Goal: Task Accomplishment & Management: Use online tool/utility

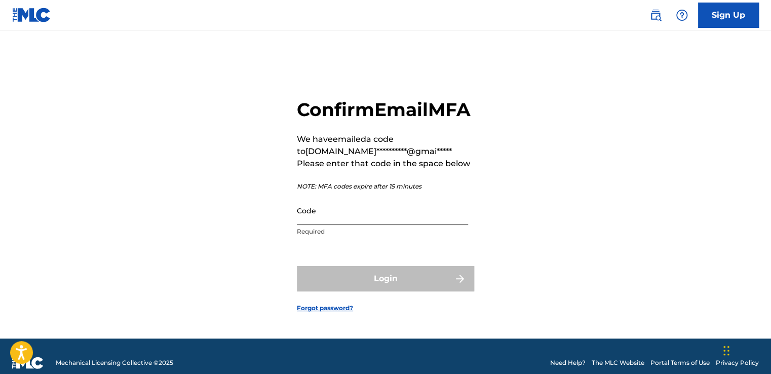
click at [313, 216] on input "Code" at bounding box center [382, 210] width 171 height 29
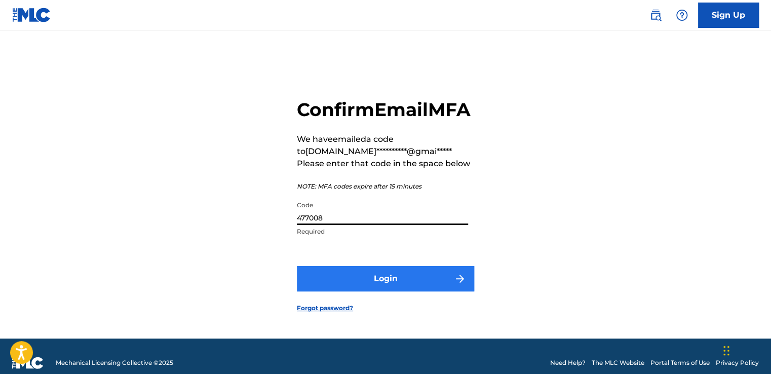
type input "477008"
click at [346, 281] on button "Login" at bounding box center [385, 278] width 177 height 25
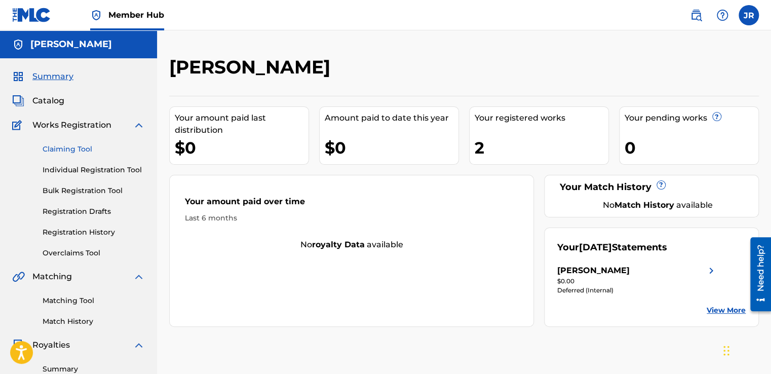
click at [71, 148] on link "Claiming Tool" at bounding box center [94, 149] width 102 height 11
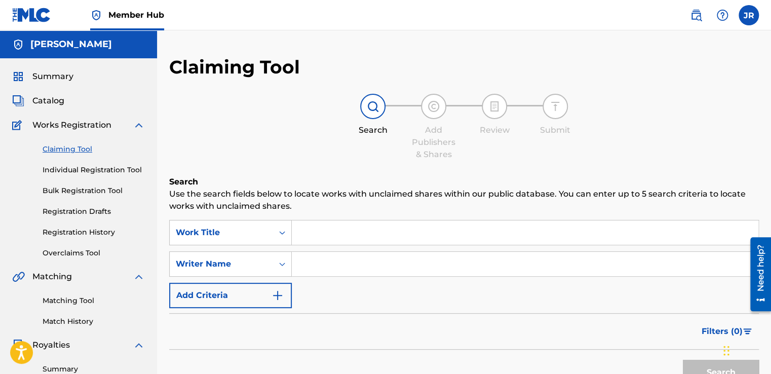
click at [138, 125] on img at bounding box center [139, 125] width 12 height 12
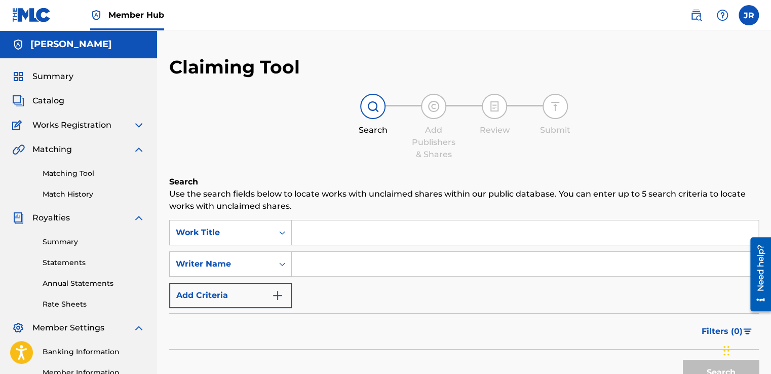
click at [138, 148] on img at bounding box center [139, 149] width 12 height 12
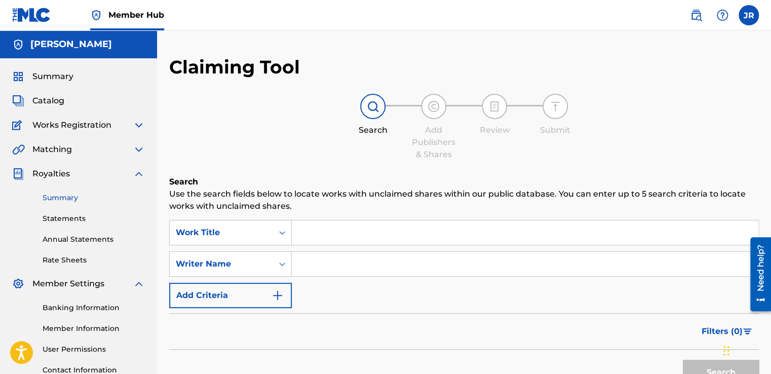
click at [55, 194] on link "Summary" at bounding box center [94, 198] width 102 height 11
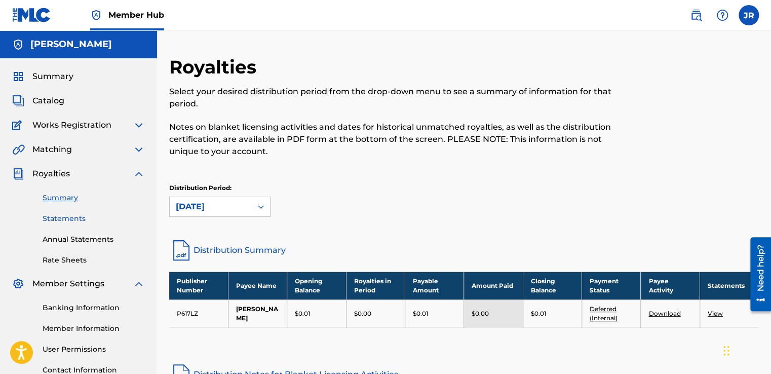
click at [68, 219] on link "Statements" at bounding box center [94, 218] width 102 height 11
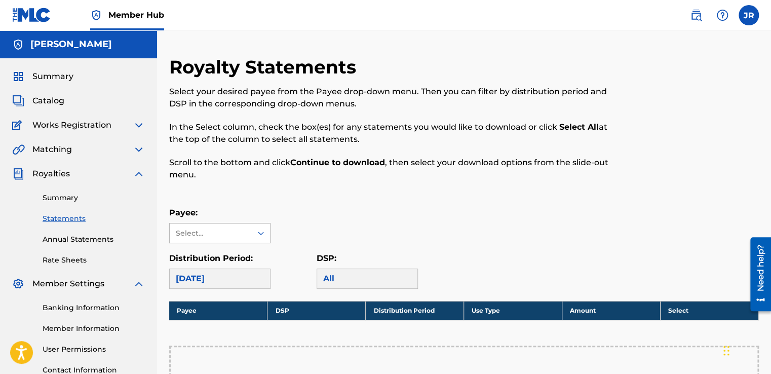
click at [255, 237] on div at bounding box center [261, 233] width 18 height 18
click at [239, 257] on div "[PERSON_NAME]" at bounding box center [220, 255] width 100 height 25
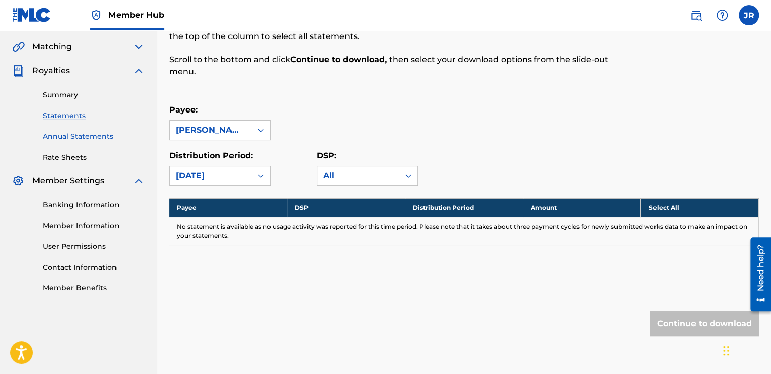
scroll to position [102, 0]
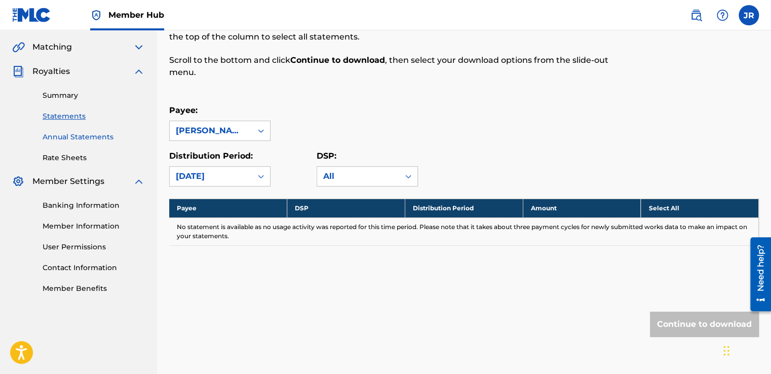
click at [73, 141] on link "Annual Statements" at bounding box center [94, 137] width 102 height 11
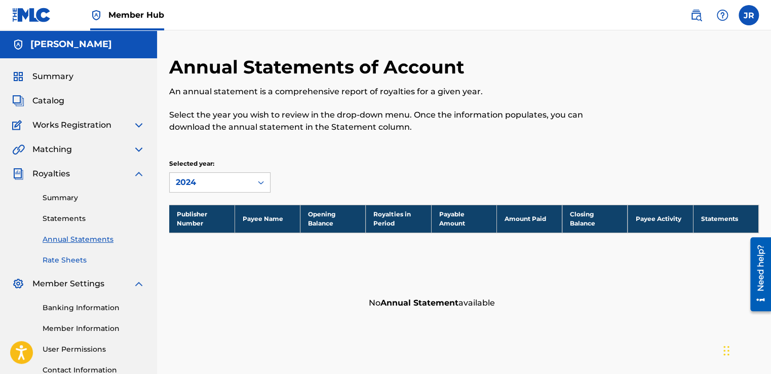
click at [71, 264] on link "Rate Sheets" at bounding box center [94, 260] width 102 height 11
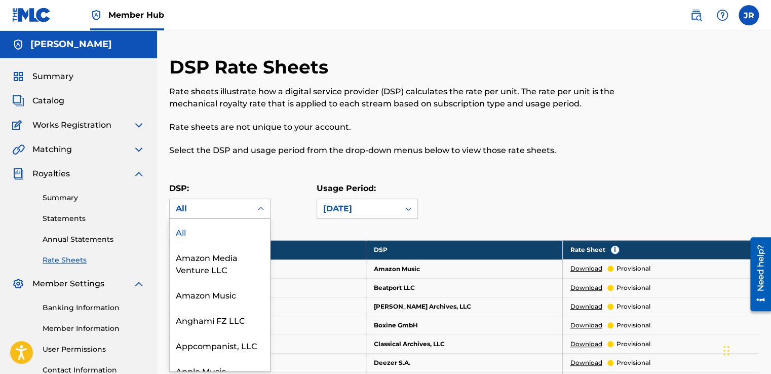
click at [234, 204] on div "All" at bounding box center [211, 209] width 70 height 12
click at [251, 209] on div "All" at bounding box center [211, 208] width 82 height 19
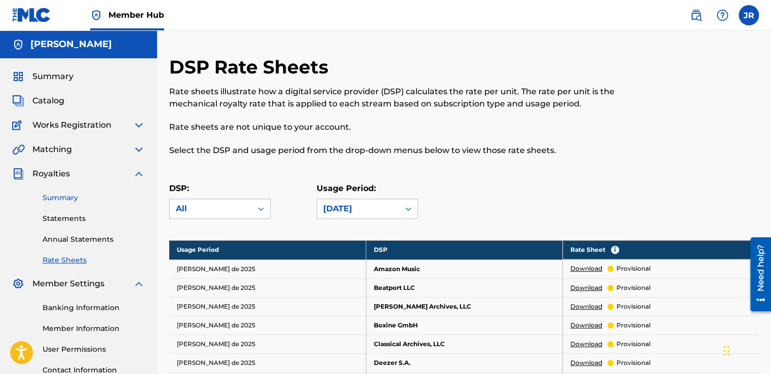
click at [65, 201] on link "Summary" at bounding box center [94, 198] width 102 height 11
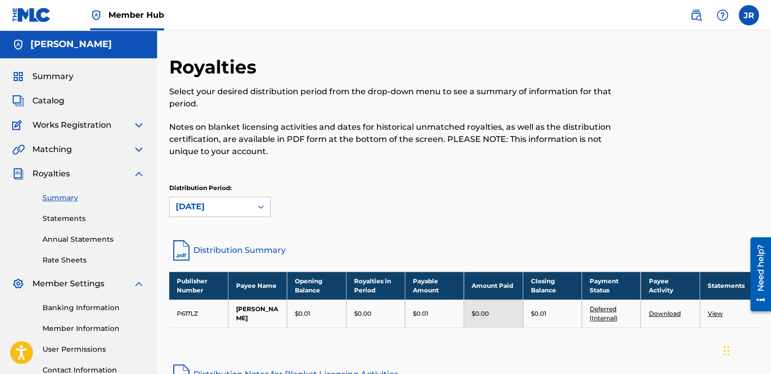
click at [137, 170] on img at bounding box center [139, 174] width 12 height 12
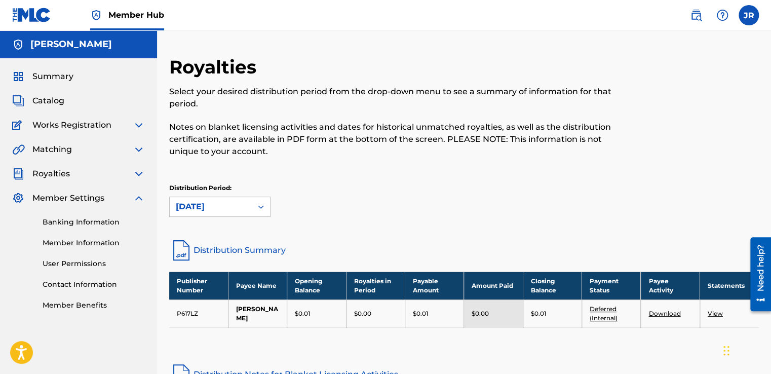
click at [140, 193] on img at bounding box center [139, 198] width 12 height 12
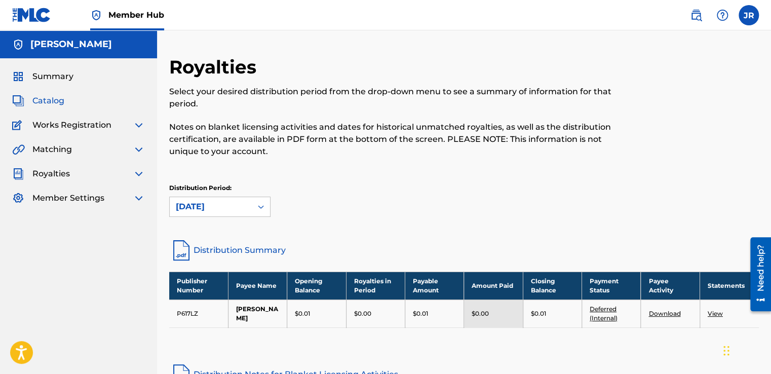
click at [57, 102] on span "Catalog" at bounding box center [48, 101] width 32 height 12
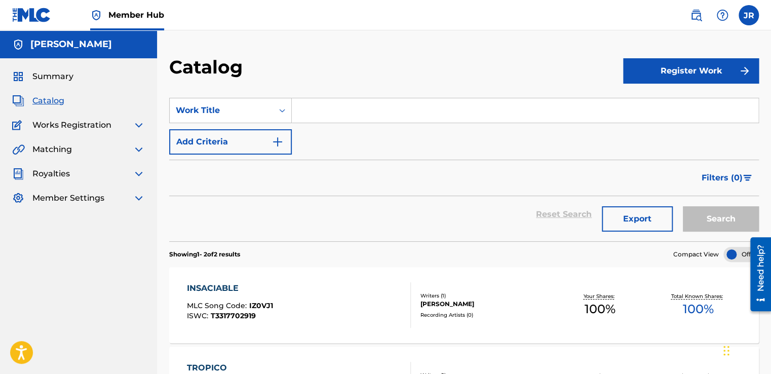
click at [138, 125] on img at bounding box center [139, 125] width 12 height 12
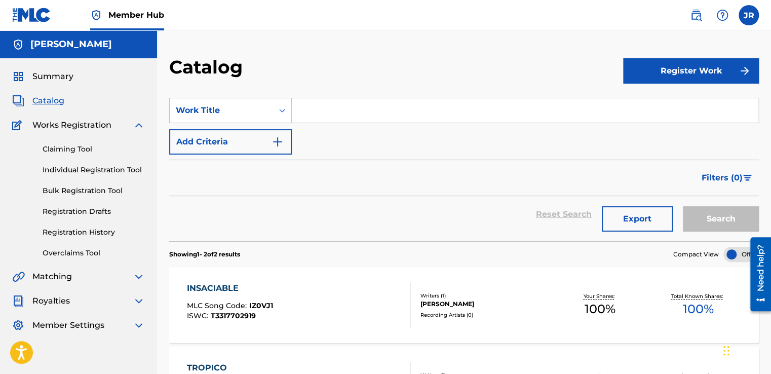
click at [138, 125] on img at bounding box center [139, 125] width 12 height 12
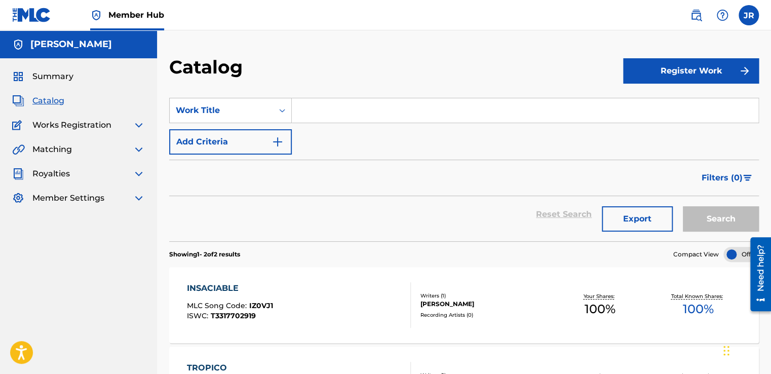
click at [138, 125] on img at bounding box center [139, 125] width 12 height 12
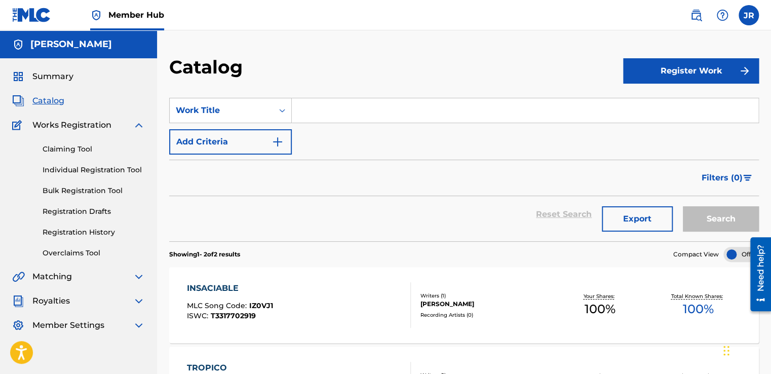
click at [135, 127] on img at bounding box center [139, 125] width 12 height 12
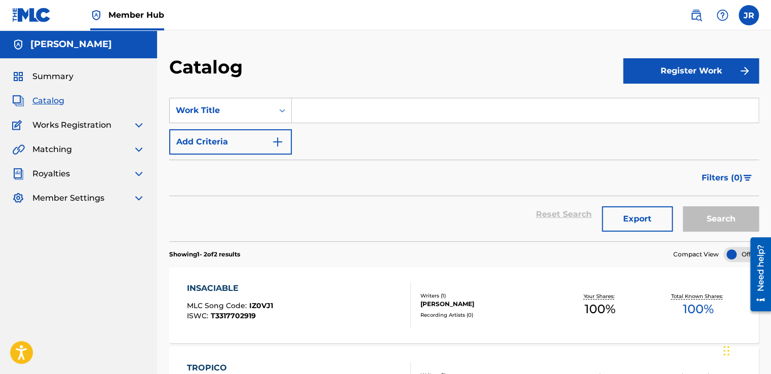
click at [141, 123] on img at bounding box center [139, 125] width 12 height 12
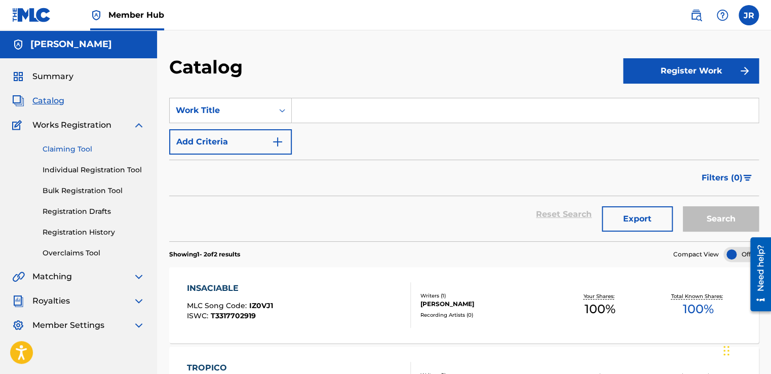
click at [91, 153] on link "Claiming Tool" at bounding box center [94, 149] width 102 height 11
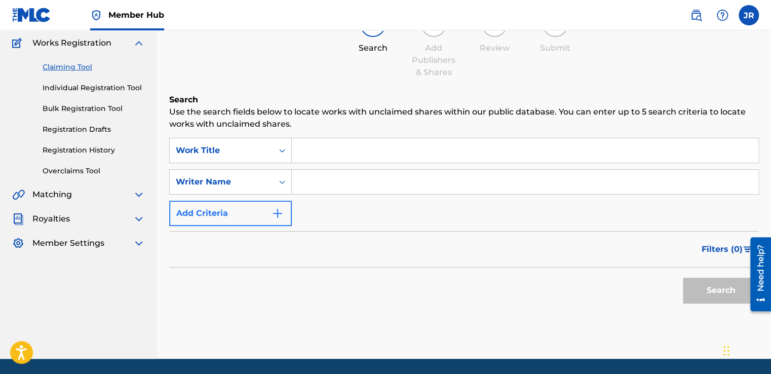
scroll to position [64, 0]
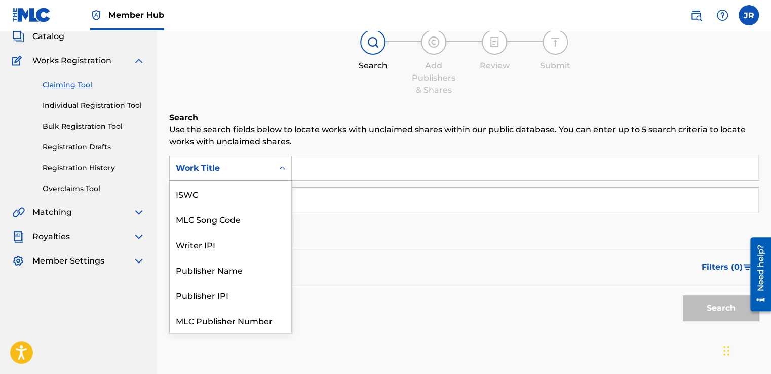
click at [281, 170] on icon "Search Form" at bounding box center [282, 168] width 10 height 10
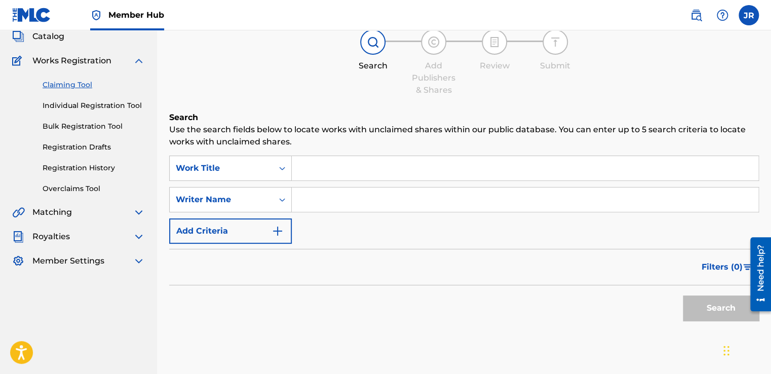
click at [286, 165] on icon "Search Form" at bounding box center [282, 168] width 10 height 10
click at [305, 167] on input "Search Form" at bounding box center [525, 168] width 467 height 24
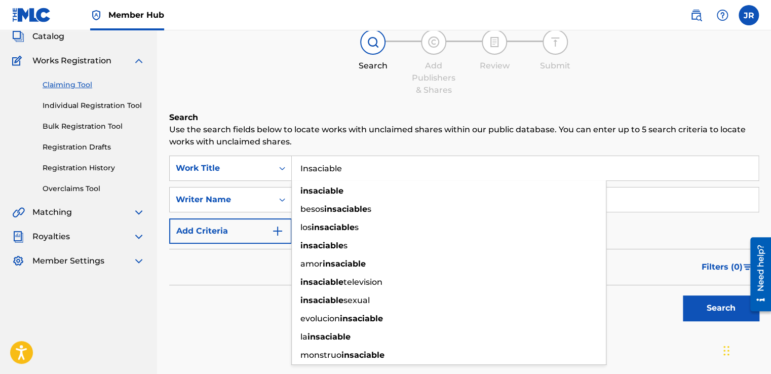
type input "Insaciable"
click at [683, 295] on button "Search" at bounding box center [721, 307] width 76 height 25
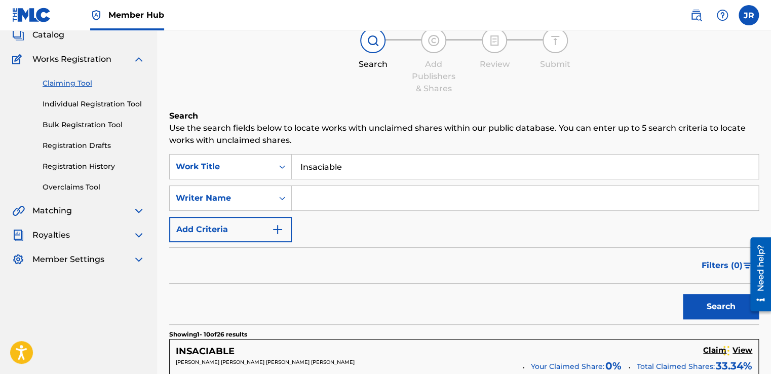
scroll to position [64, 0]
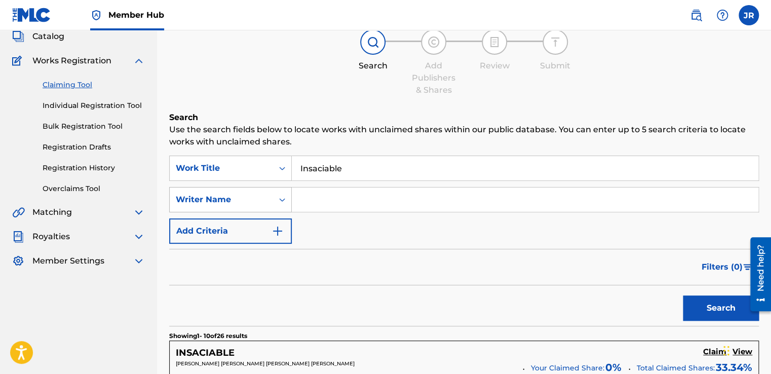
click at [282, 198] on icon "Search Form" at bounding box center [282, 200] width 10 height 10
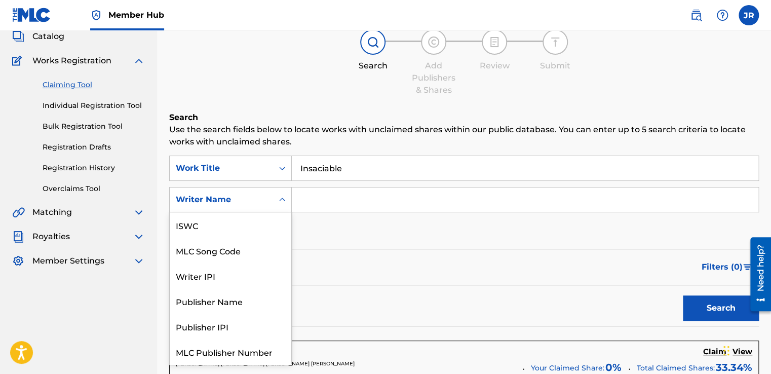
scroll to position [25, 0]
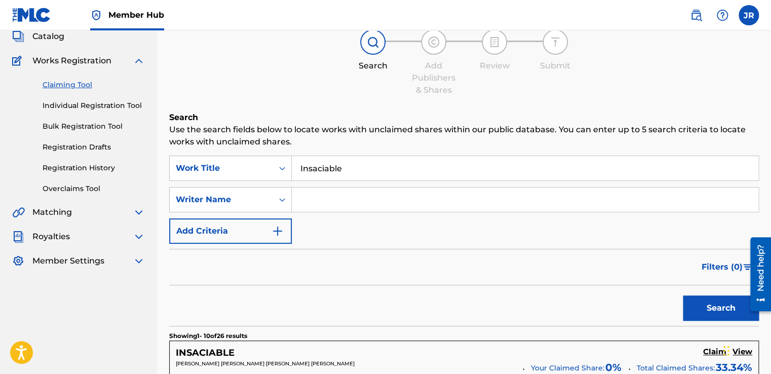
click at [288, 194] on div "Search Form" at bounding box center [282, 200] width 18 height 18
click at [304, 204] on input "Search Form" at bounding box center [525, 199] width 467 height 24
type input "[PERSON_NAME]"
click at [726, 308] on button "Search" at bounding box center [721, 307] width 76 height 25
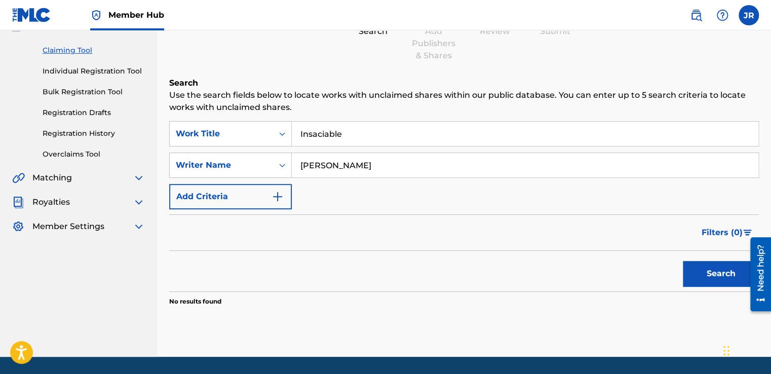
scroll to position [130, 0]
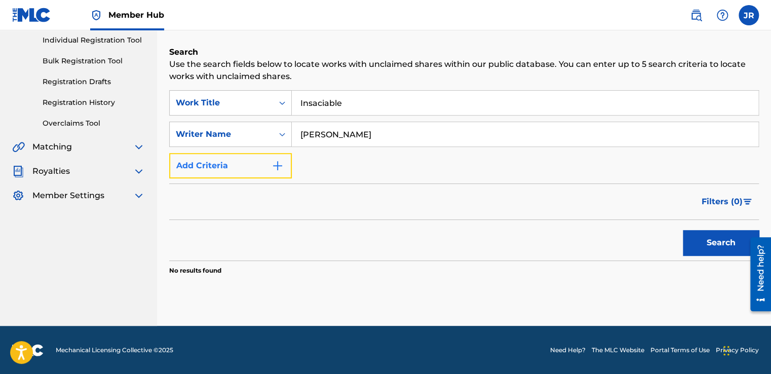
click at [280, 167] on img "Search Form" at bounding box center [278, 166] width 12 height 12
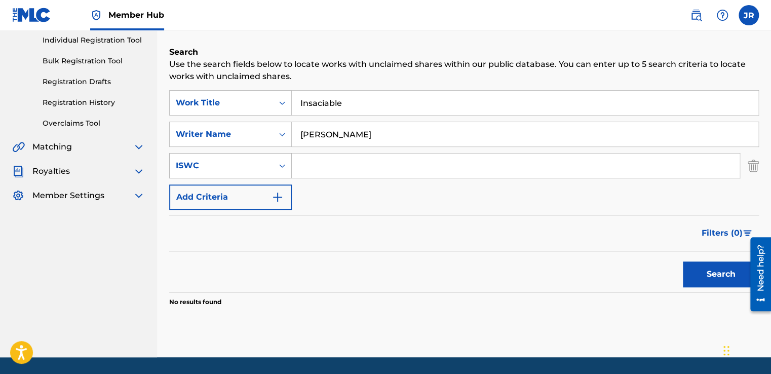
click at [279, 160] on div "Search Form" at bounding box center [282, 166] width 18 height 18
drag, startPoint x: 280, startPoint y: 169, endPoint x: 303, endPoint y: 171, distance: 22.9
click at [285, 170] on icon "Search Form" at bounding box center [282, 166] width 10 height 10
drag, startPoint x: 330, startPoint y: 143, endPoint x: 218, endPoint y: 151, distance: 111.8
click at [218, 151] on div "SearchWithCriteriaf9d83c27-38be-410f-b1e3-a900ab5010bd Work Title Insaciable Se…" at bounding box center [464, 150] width 590 height 120
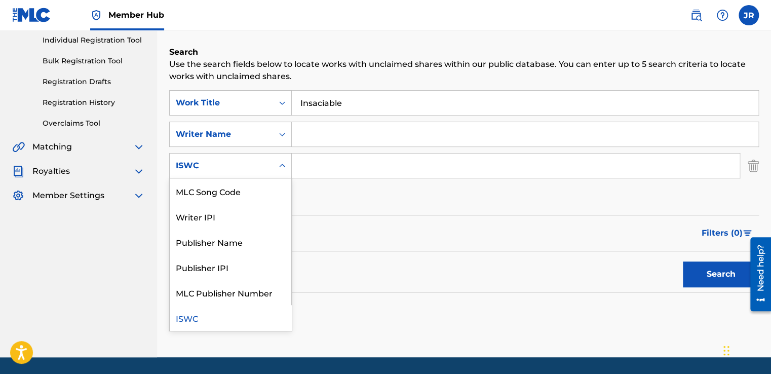
click at [285, 162] on icon "Search Form" at bounding box center [282, 166] width 10 height 10
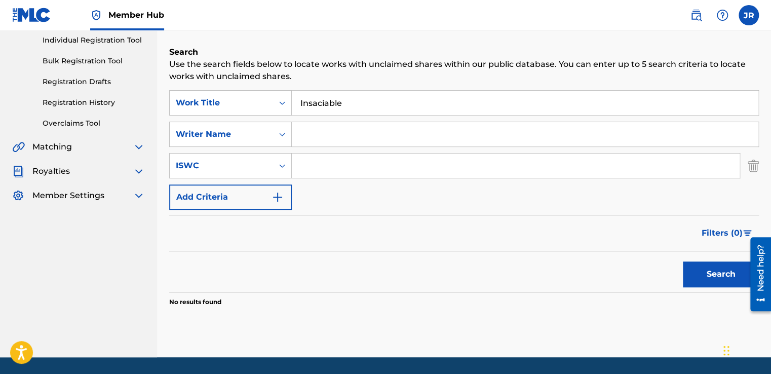
drag, startPoint x: 274, startPoint y: 165, endPoint x: 310, endPoint y: 164, distance: 36.5
click at [274, 165] on div "Search Form" at bounding box center [282, 166] width 18 height 18
click at [357, 171] on input "Search Form" at bounding box center [516, 166] width 448 height 24
type input "QZTRX2557254"
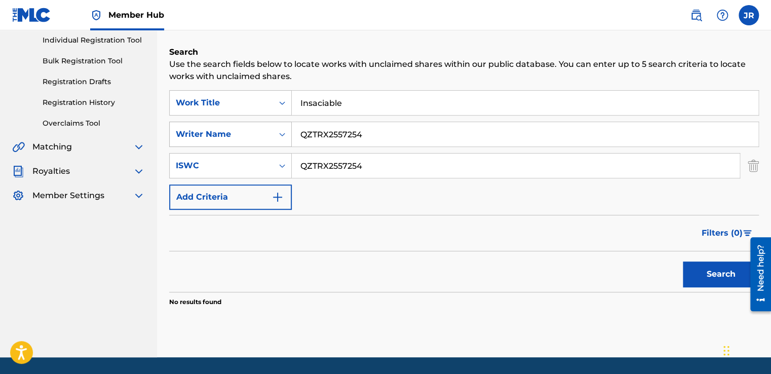
drag, startPoint x: 385, startPoint y: 130, endPoint x: 266, endPoint y: 139, distance: 119.4
click at [266, 139] on div "SearchWithCriteriaa20ef5f0-4e9e-491c-bd19-0b6eace85a11 Writer Name QZTRX2557254" at bounding box center [464, 134] width 590 height 25
click at [705, 276] on button "Search" at bounding box center [721, 273] width 76 height 25
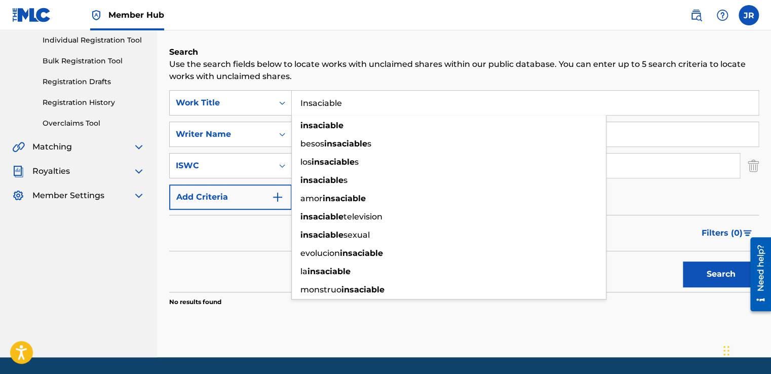
drag, startPoint x: 271, startPoint y: 110, endPoint x: 377, endPoint y: 101, distance: 106.3
click at [377, 101] on input "Insaciable" at bounding box center [525, 103] width 467 height 24
click at [278, 262] on div "Search" at bounding box center [464, 271] width 590 height 41
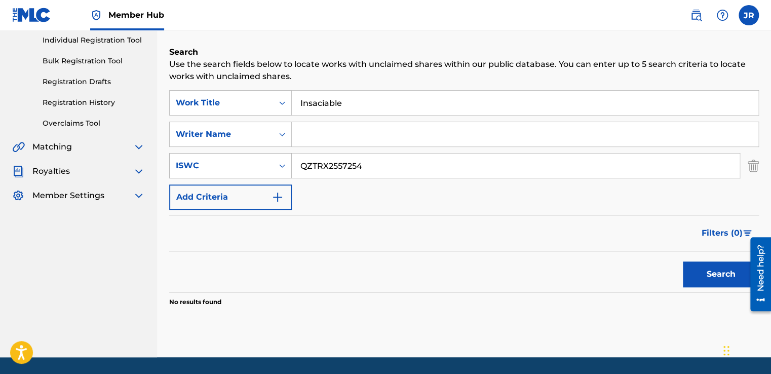
drag, startPoint x: 377, startPoint y: 174, endPoint x: 211, endPoint y: 175, distance: 165.7
click at [212, 175] on div "SearchWithCriteriabaae555f-26ed-40e3-bb63-d76051d7b544 ISWC QZTRX2557254" at bounding box center [464, 165] width 590 height 25
click at [700, 272] on button "Search" at bounding box center [721, 273] width 76 height 25
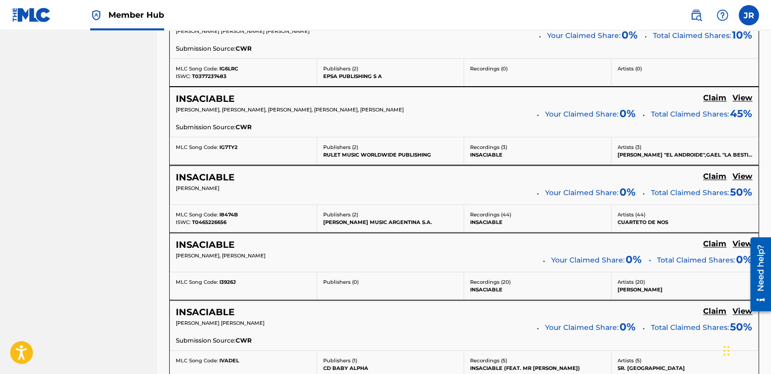
scroll to position [912, 0]
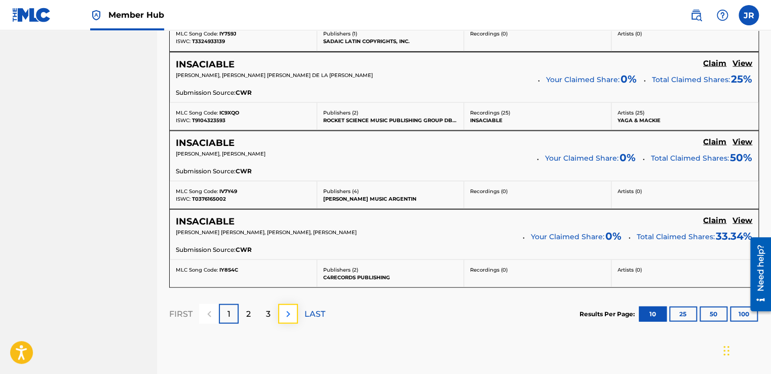
click at [291, 311] on img at bounding box center [288, 314] width 12 height 12
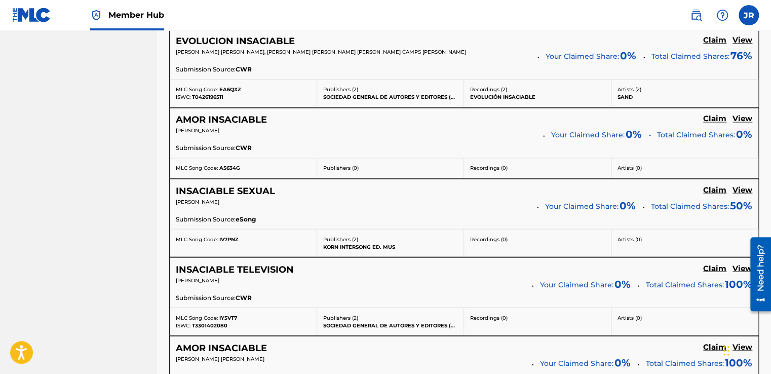
scroll to position [977, 0]
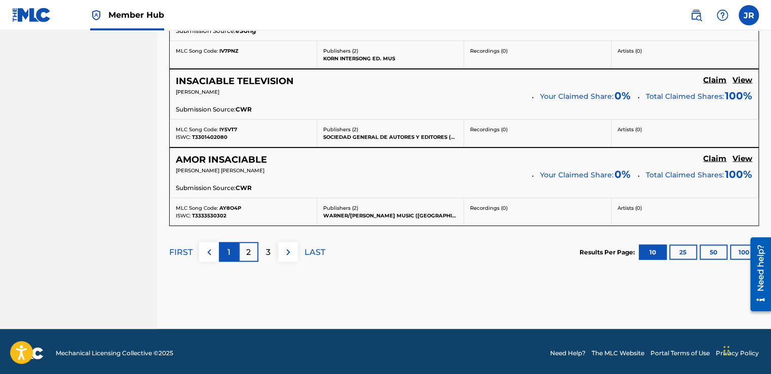
click at [225, 253] on div "1" at bounding box center [229, 252] width 20 height 20
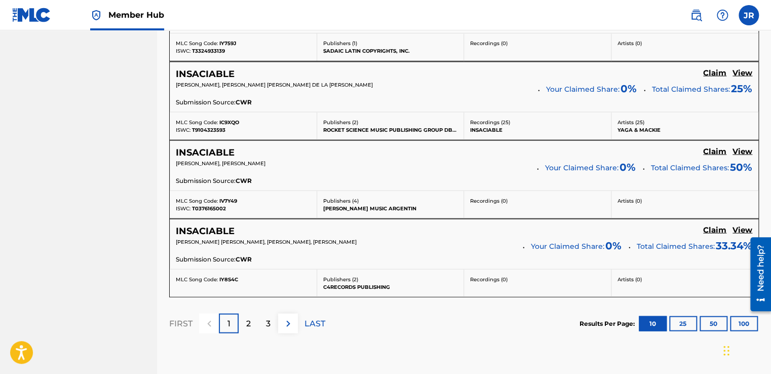
scroll to position [912, 0]
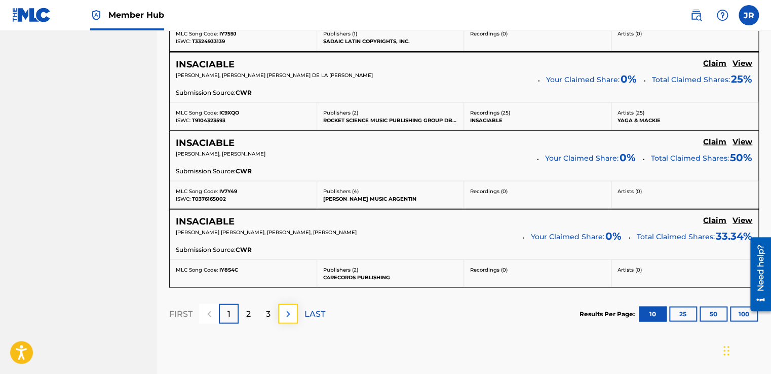
click at [291, 308] on img at bounding box center [288, 314] width 12 height 12
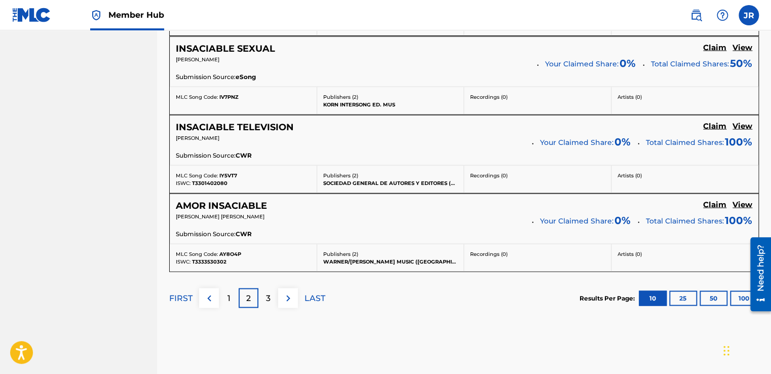
scroll to position [963, 0]
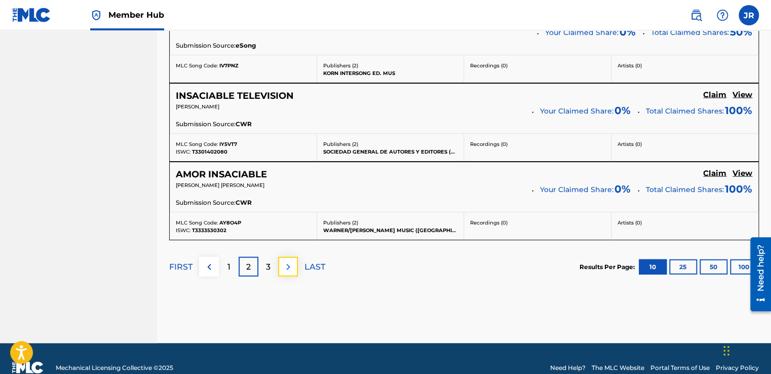
click at [288, 267] on img at bounding box center [288, 266] width 12 height 12
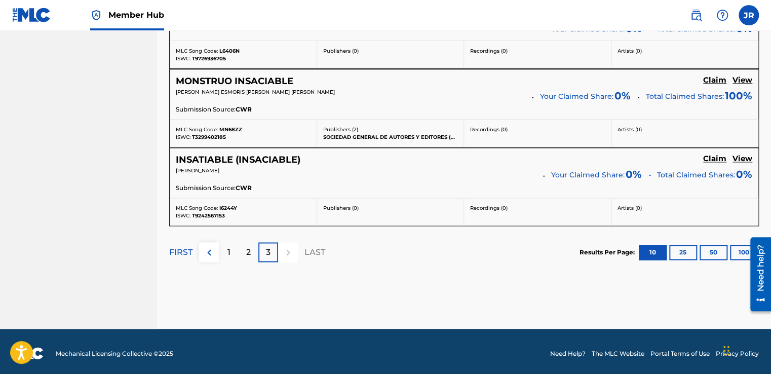
scroll to position [671, 0]
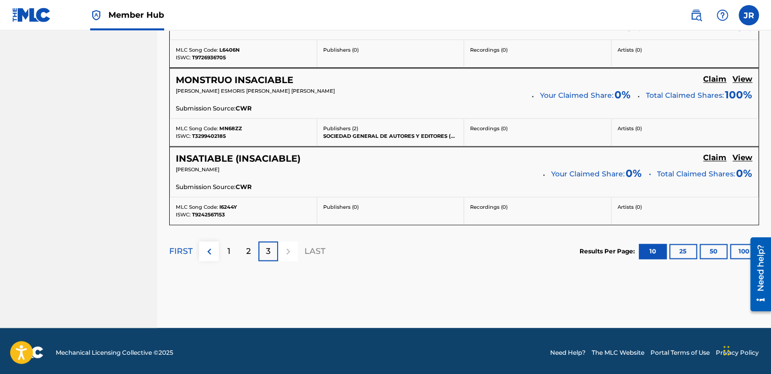
click at [287, 246] on div at bounding box center [288, 251] width 20 height 20
click at [286, 248] on div at bounding box center [288, 251] width 20 height 20
drag, startPoint x: 286, startPoint y: 248, endPoint x: 270, endPoint y: 246, distance: 16.3
click at [270, 246] on p "3" at bounding box center [268, 251] width 5 height 12
click at [292, 252] on div at bounding box center [288, 251] width 20 height 20
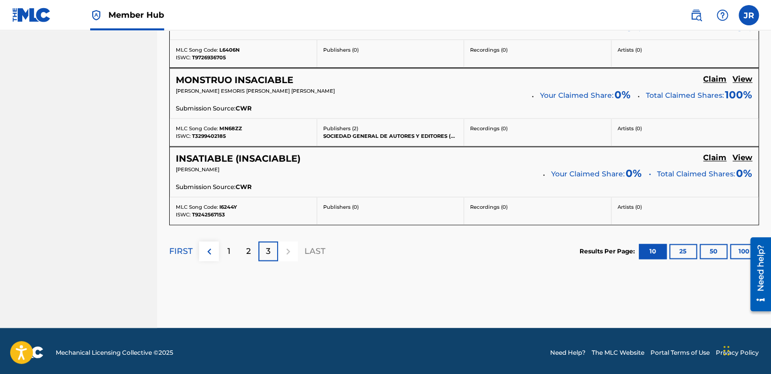
click at [288, 251] on div at bounding box center [288, 251] width 20 height 20
click at [287, 249] on div at bounding box center [288, 251] width 20 height 20
click at [289, 249] on div at bounding box center [288, 251] width 20 height 20
click at [310, 250] on p "LAST" at bounding box center [315, 251] width 21 height 12
click at [303, 248] on div "FIRST 1 2 3 LAST" at bounding box center [247, 251] width 156 height 20
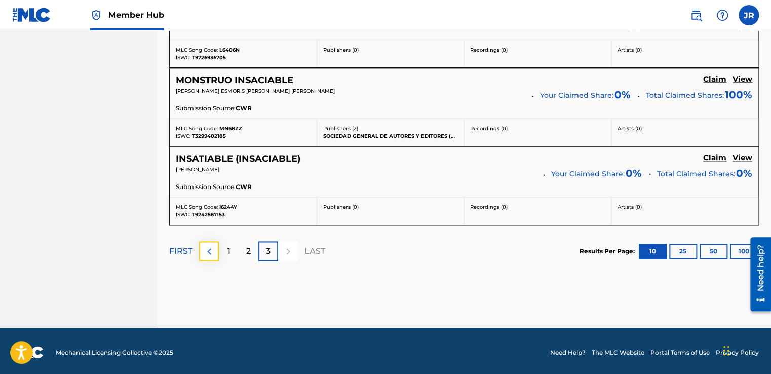
click at [217, 243] on button at bounding box center [209, 251] width 20 height 20
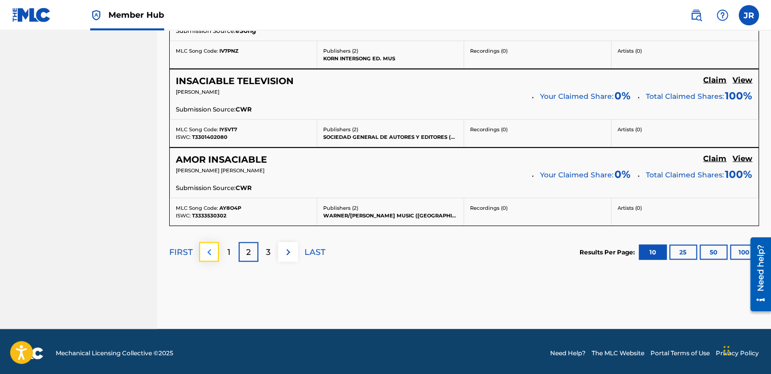
click at [215, 250] on button at bounding box center [209, 252] width 20 height 20
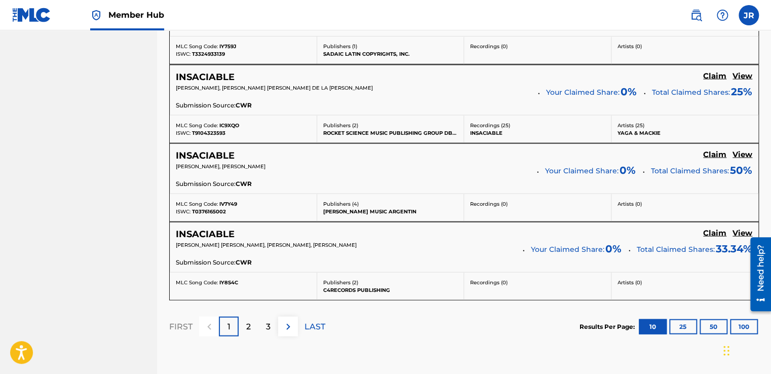
scroll to position [922, 0]
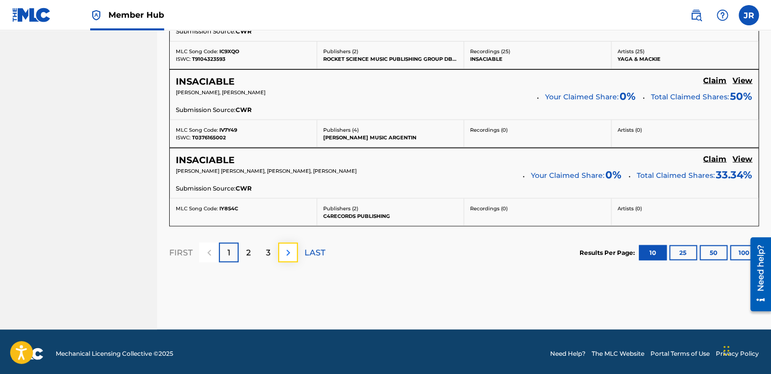
click at [289, 247] on img at bounding box center [288, 253] width 12 height 12
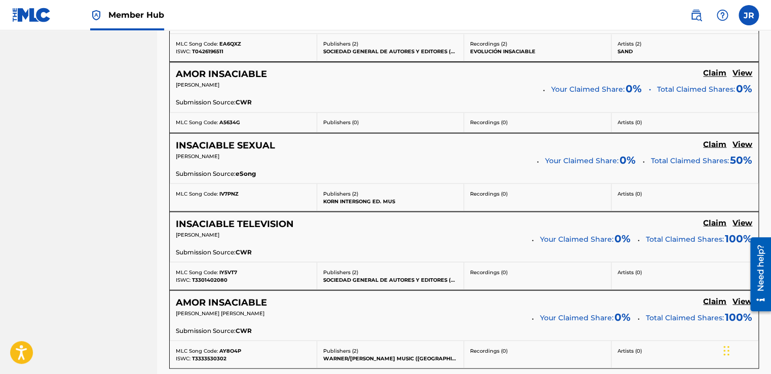
scroll to position [973, 0]
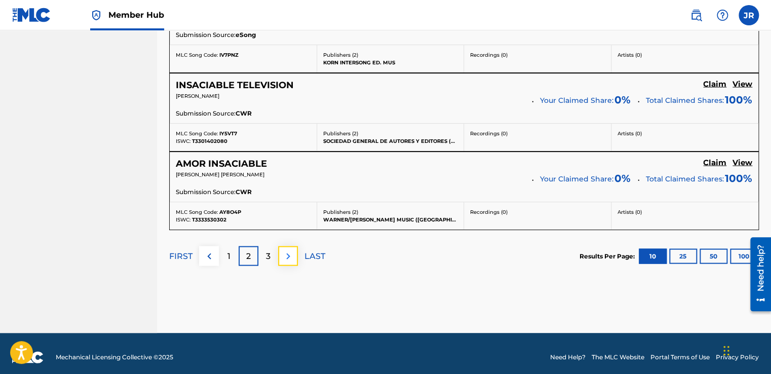
click at [290, 258] on img at bounding box center [288, 256] width 12 height 12
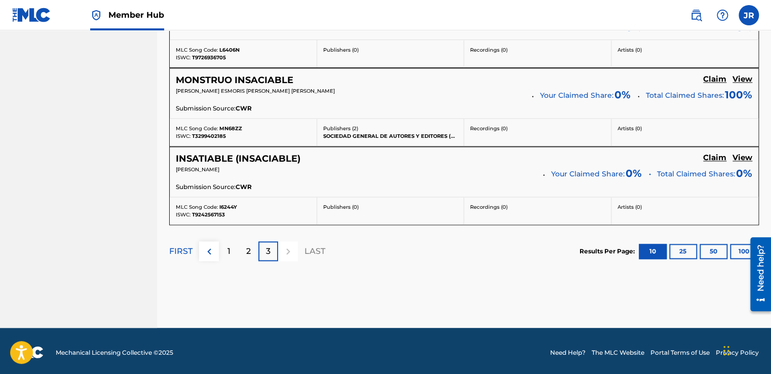
scroll to position [621, 0]
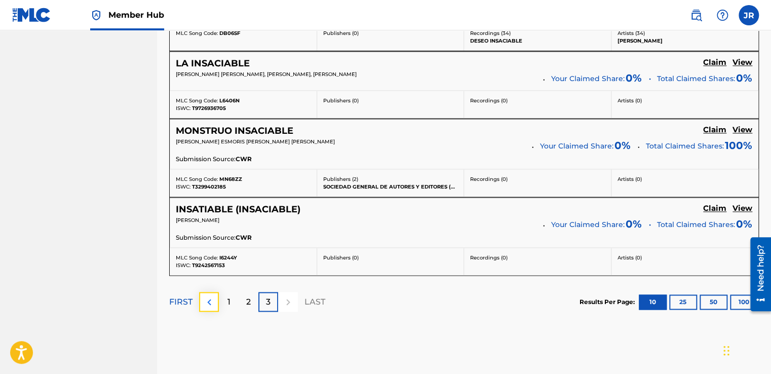
click at [216, 300] on button at bounding box center [209, 302] width 20 height 20
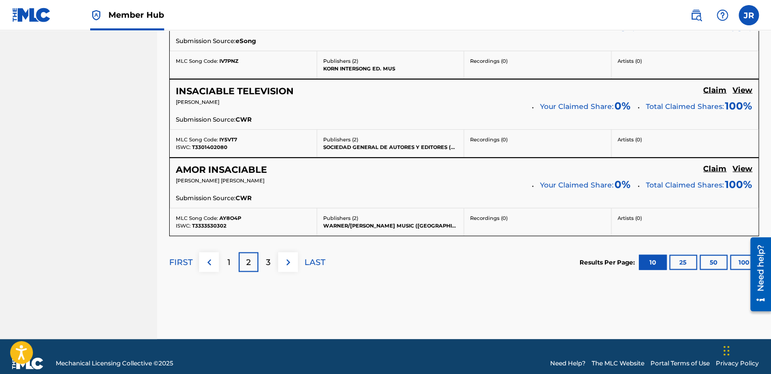
scroll to position [977, 0]
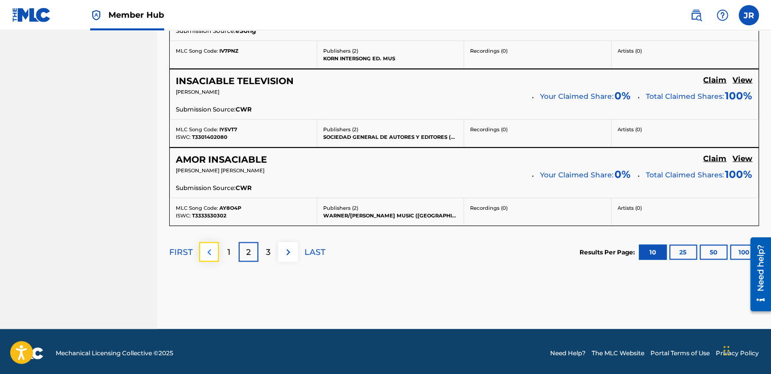
click at [212, 250] on img at bounding box center [209, 252] width 12 height 12
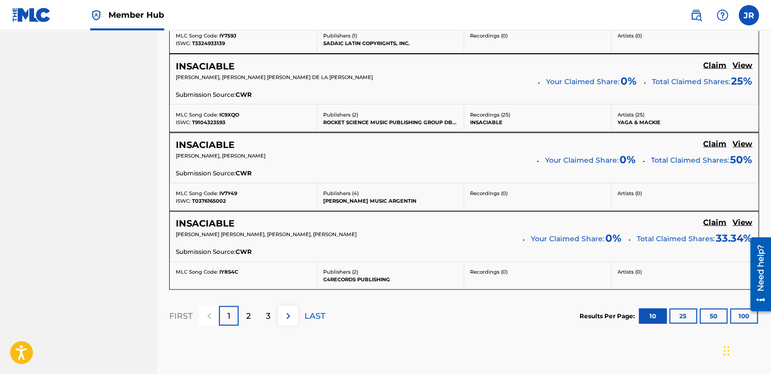
scroll to position [973, 0]
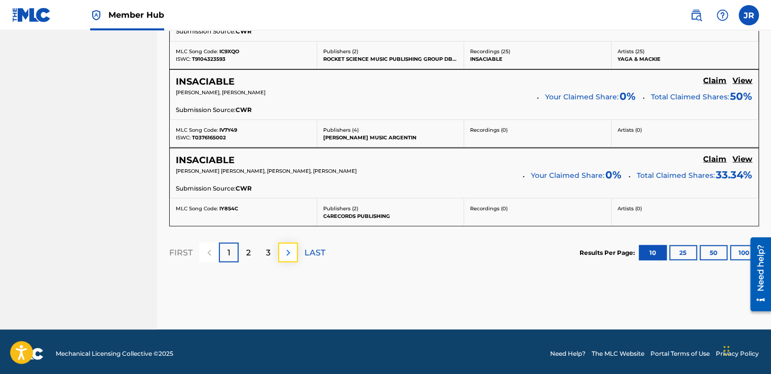
click at [294, 246] on button at bounding box center [288, 253] width 20 height 20
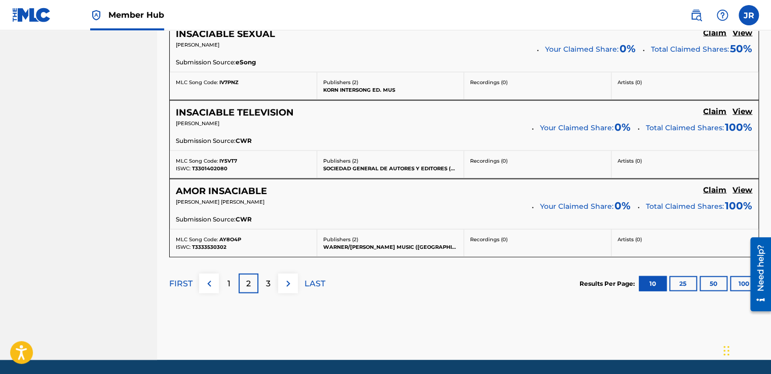
scroll to position [977, 0]
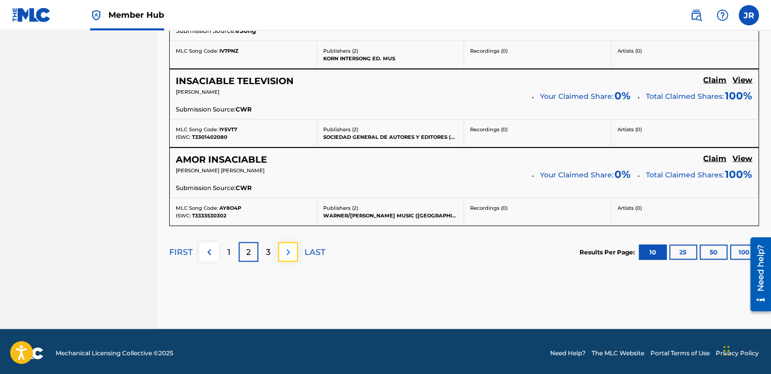
click at [288, 246] on img at bounding box center [288, 252] width 12 height 12
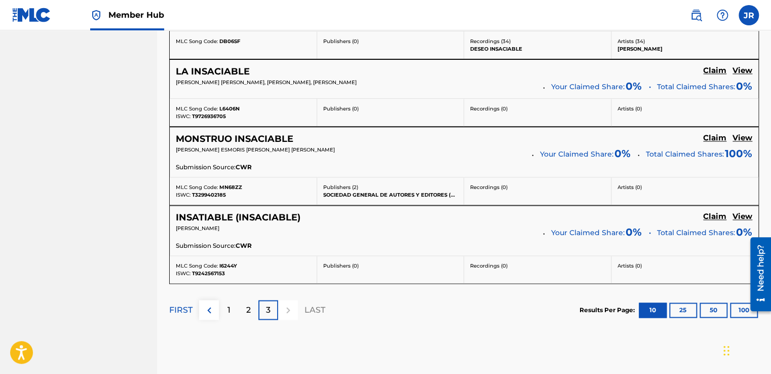
scroll to position [671, 0]
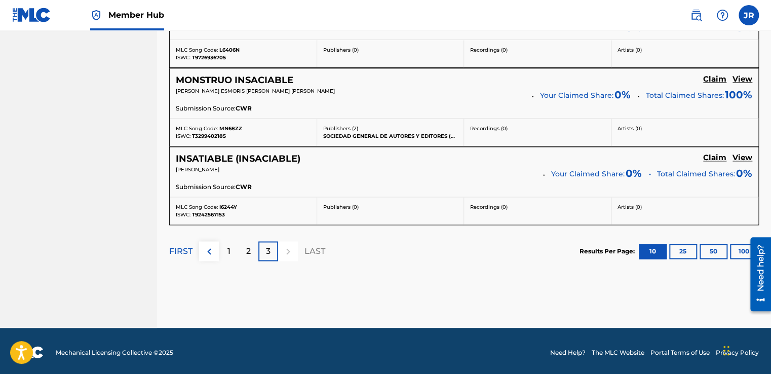
drag, startPoint x: 321, startPoint y: 248, endPoint x: 294, endPoint y: 252, distance: 27.7
click at [320, 248] on p "LAST" at bounding box center [315, 251] width 21 height 12
click at [201, 256] on div "FIRST 1 2 3 LAST" at bounding box center [247, 251] width 156 height 20
click at [207, 249] on img at bounding box center [209, 251] width 12 height 12
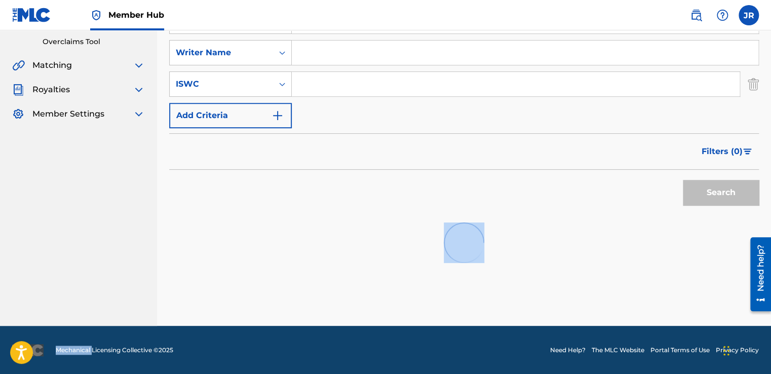
click at [208, 249] on div at bounding box center [464, 242] width 590 height 65
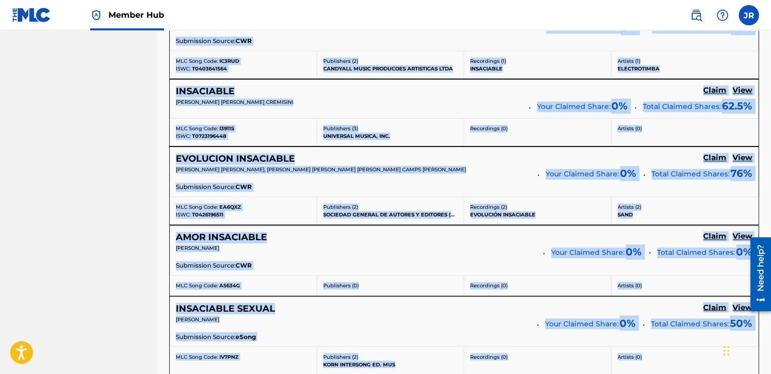
drag, startPoint x: 207, startPoint y: 249, endPoint x: 284, endPoint y: 71, distance: 193.8
click at [284, 71] on div "MLC Song Code: IC3RUD ISWC: T0403641564" at bounding box center [243, 64] width 147 height 27
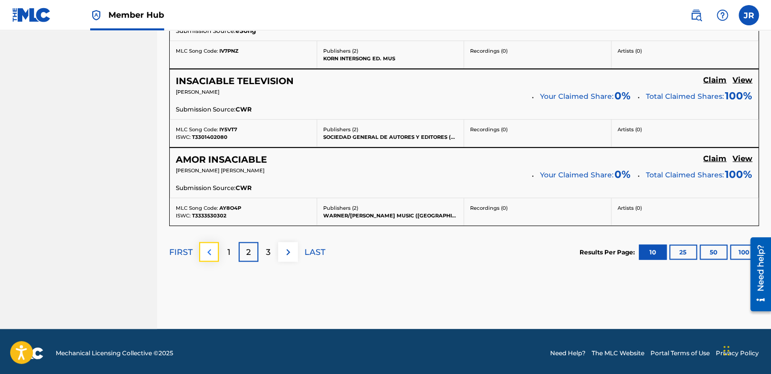
click at [202, 254] on button at bounding box center [209, 252] width 20 height 20
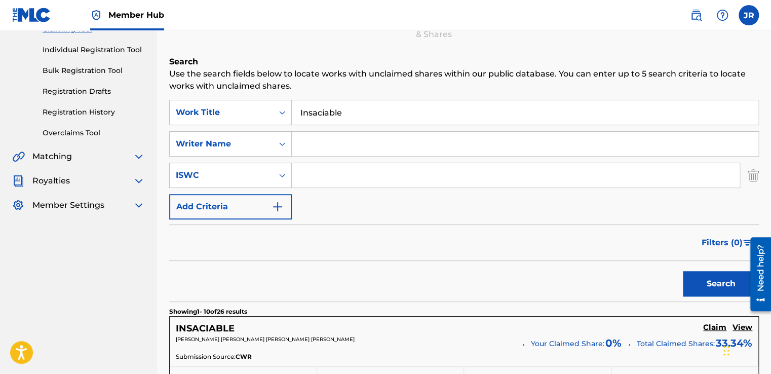
scroll to position [0, 0]
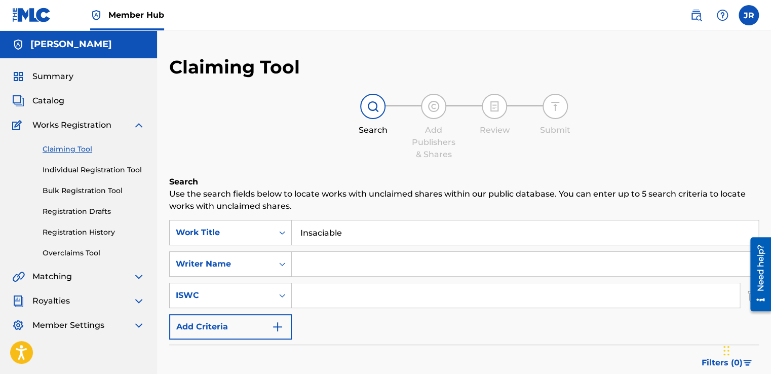
click at [141, 124] on img at bounding box center [139, 125] width 12 height 12
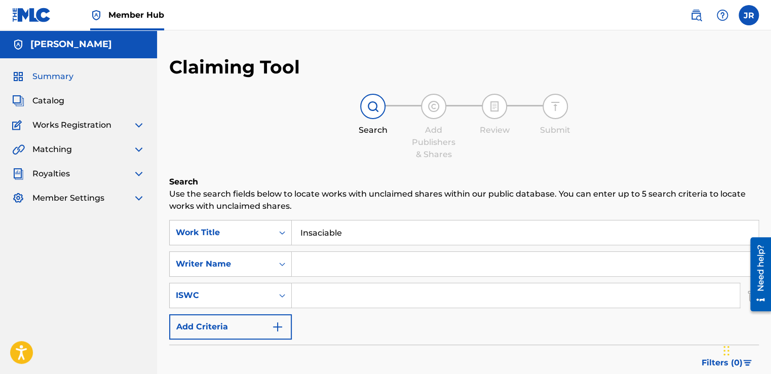
click at [68, 74] on span "Summary" at bounding box center [52, 76] width 41 height 12
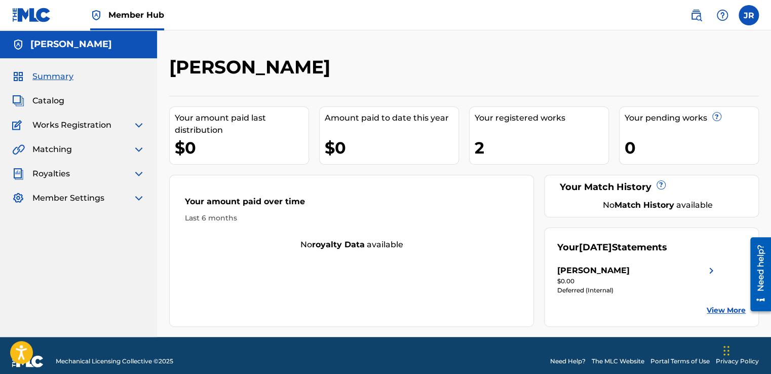
click at [138, 129] on img at bounding box center [139, 125] width 12 height 12
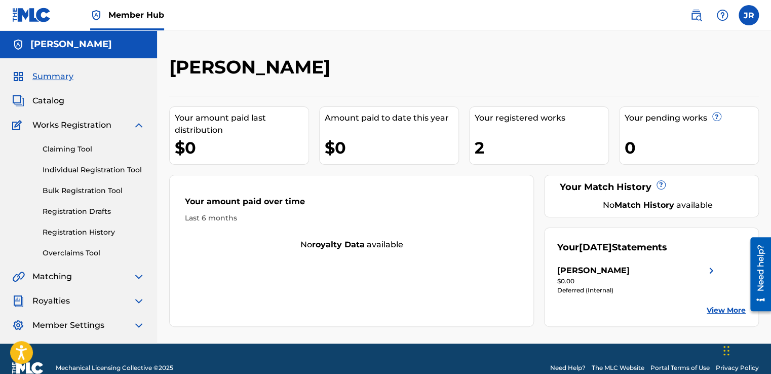
click at [140, 124] on img at bounding box center [139, 125] width 12 height 12
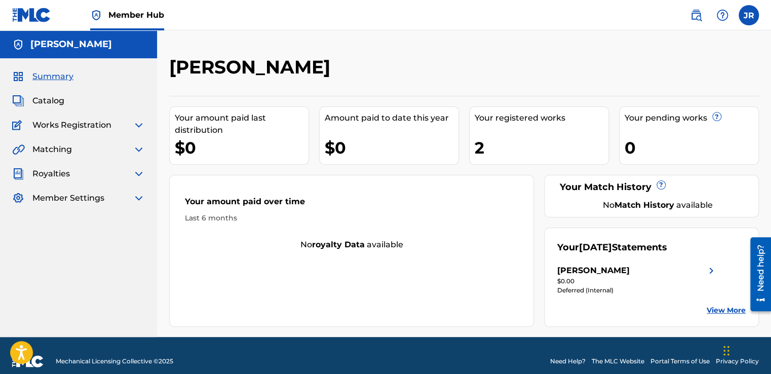
click at [142, 153] on img at bounding box center [139, 149] width 12 height 12
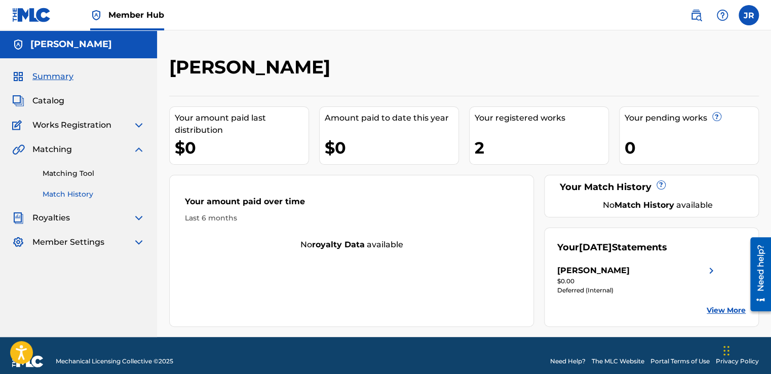
click at [74, 196] on link "Match History" at bounding box center [94, 194] width 102 height 11
click at [77, 197] on link "Match History" at bounding box center [94, 194] width 102 height 11
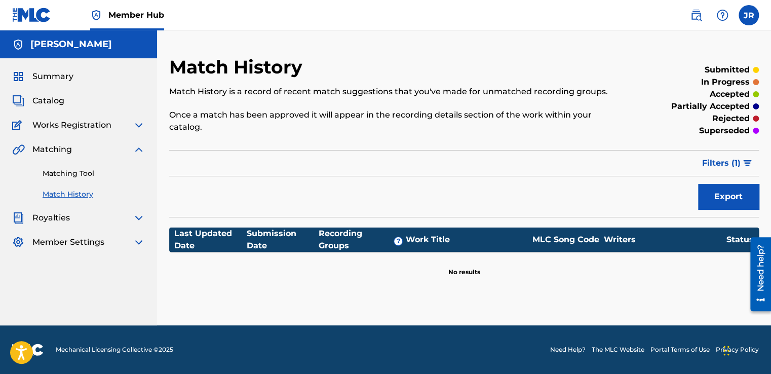
click at [64, 162] on div "Matching Tool Match History" at bounding box center [78, 178] width 133 height 44
click at [65, 169] on link "Matching Tool" at bounding box center [94, 173] width 102 height 11
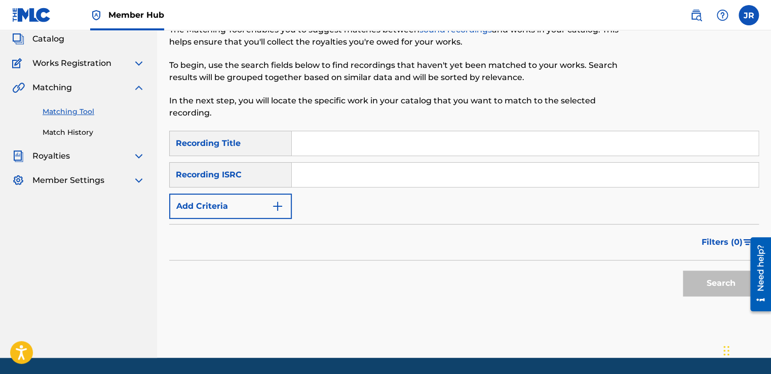
scroll to position [43, 0]
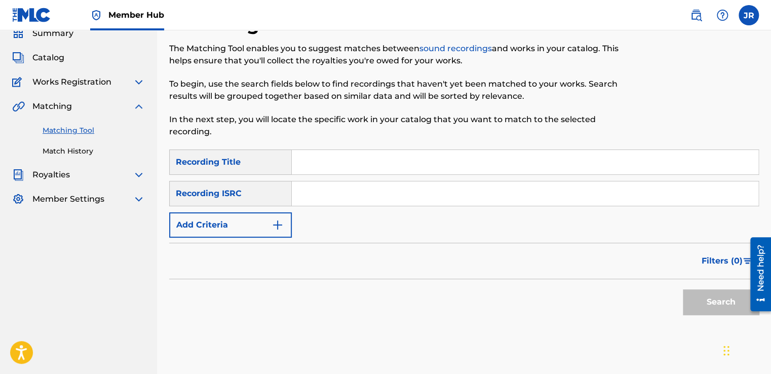
click at [324, 164] on input "Search Form" at bounding box center [525, 162] width 467 height 24
type input "Insaciable"
click at [735, 302] on button "Search" at bounding box center [721, 301] width 76 height 25
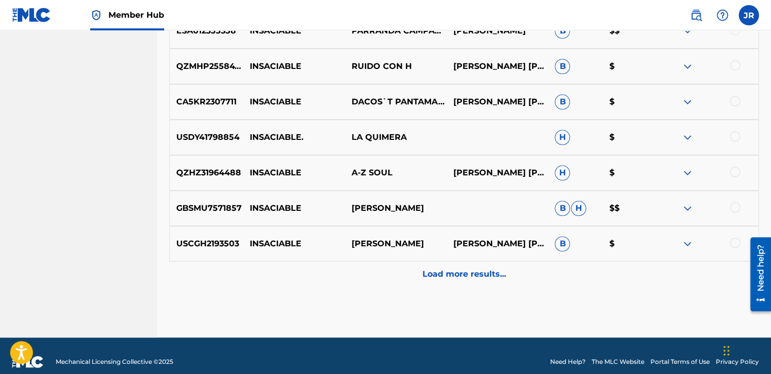
scroll to position [507, 0]
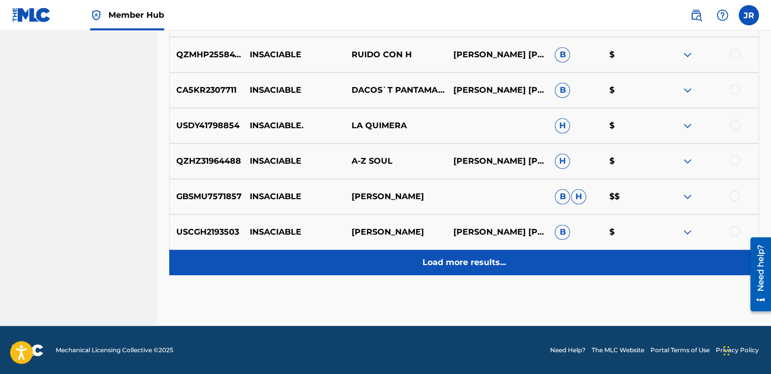
click at [490, 264] on p "Load more results..." at bounding box center [465, 262] width 84 height 12
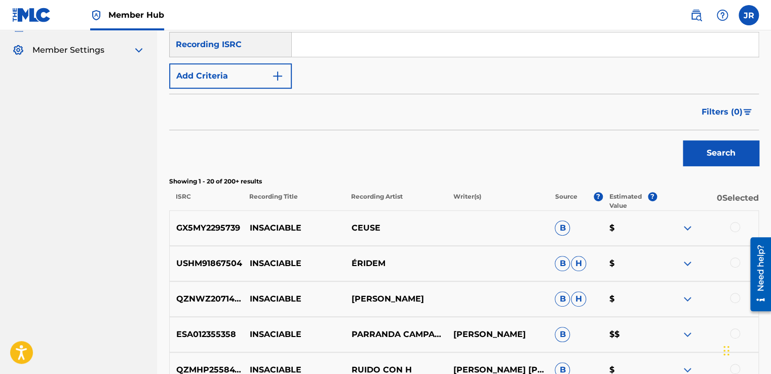
scroll to position [507, 0]
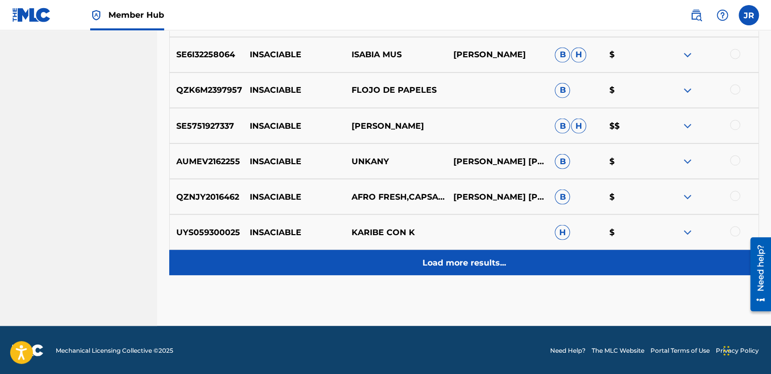
click at [472, 265] on p "Load more results..." at bounding box center [465, 262] width 84 height 12
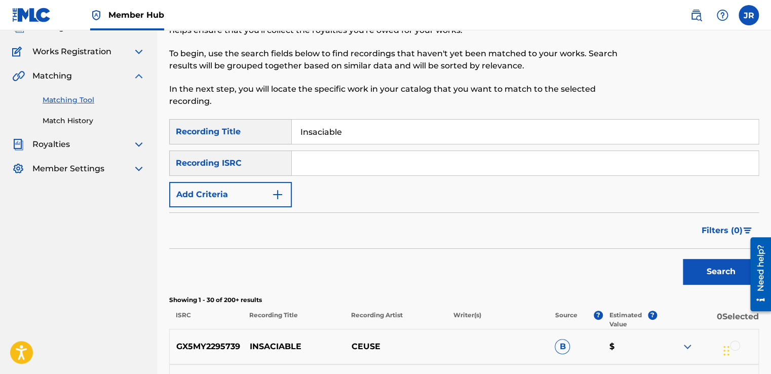
scroll to position [0, 0]
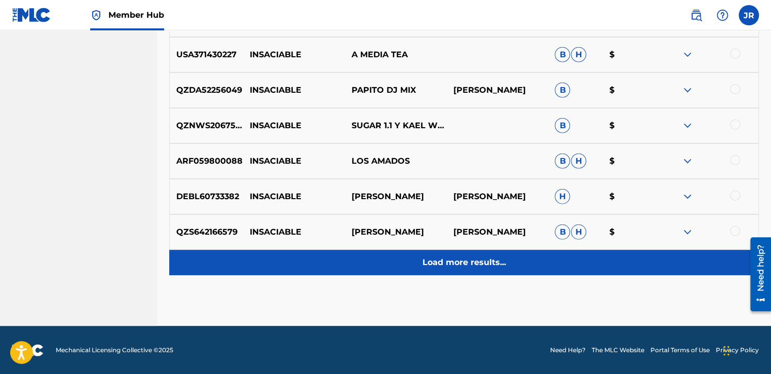
click at [450, 267] on p "Load more results..." at bounding box center [465, 262] width 84 height 12
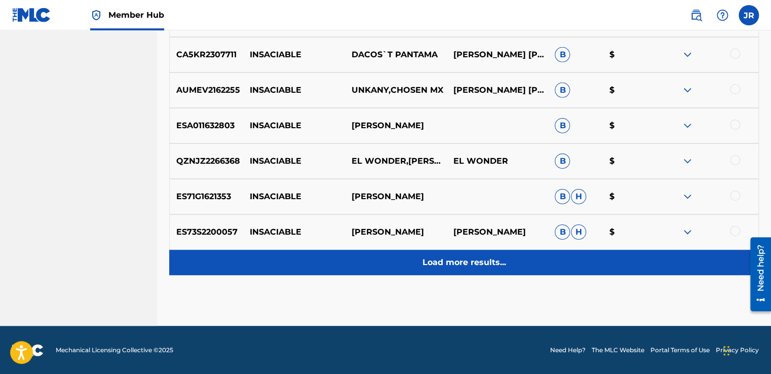
click at [449, 260] on p "Load more results..." at bounding box center [465, 262] width 84 height 12
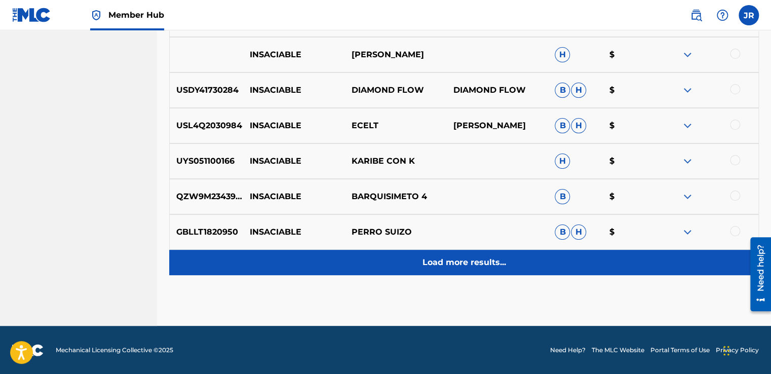
click at [453, 267] on p "Load more results..." at bounding box center [465, 262] width 84 height 12
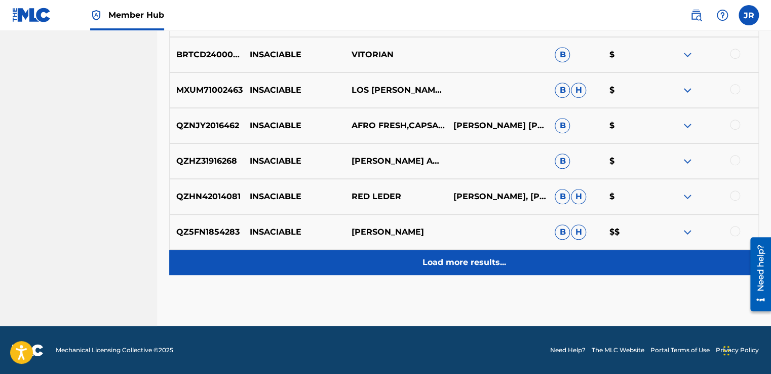
click at [448, 265] on p "Load more results..." at bounding box center [465, 262] width 84 height 12
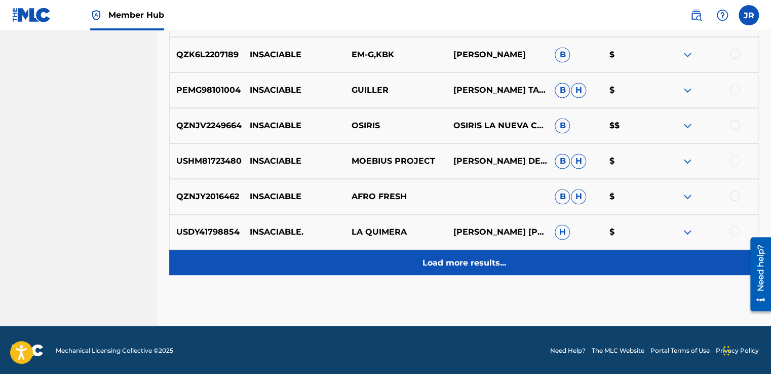
click at [463, 264] on p "Load more results..." at bounding box center [465, 262] width 84 height 12
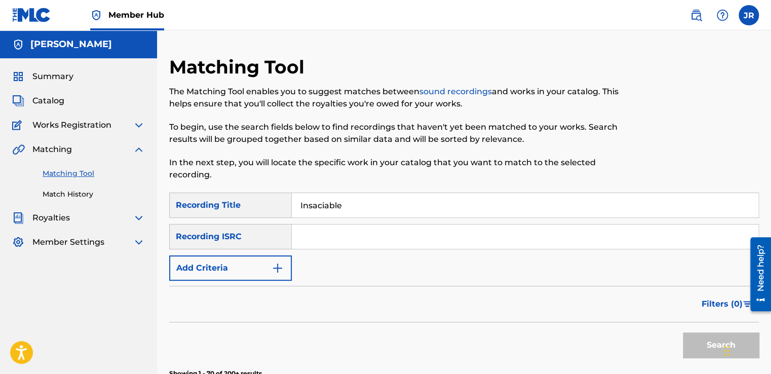
click at [350, 210] on input "Insaciable" at bounding box center [525, 205] width 467 height 24
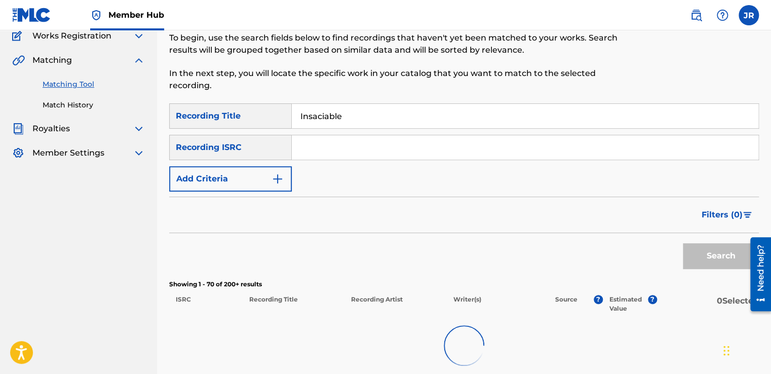
scroll to position [40, 0]
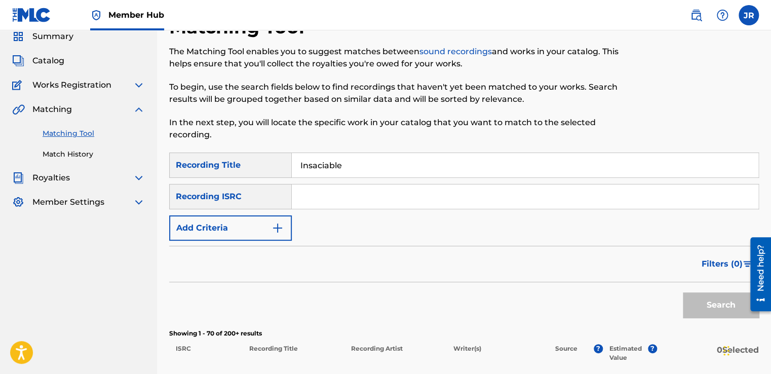
click at [322, 197] on input "Search Form" at bounding box center [525, 196] width 467 height 24
type input "QZTRX2557254"
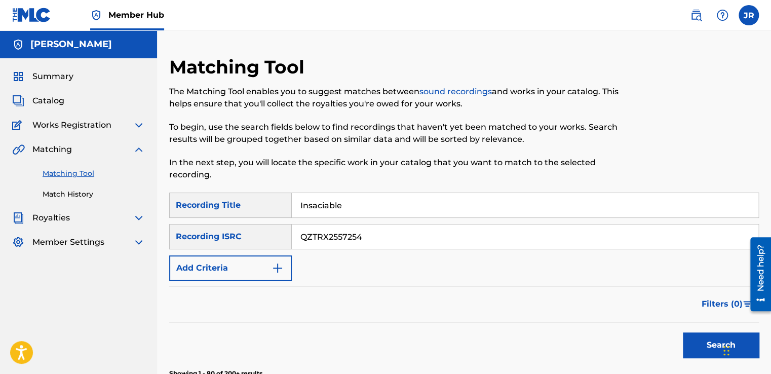
scroll to position [1474, 0]
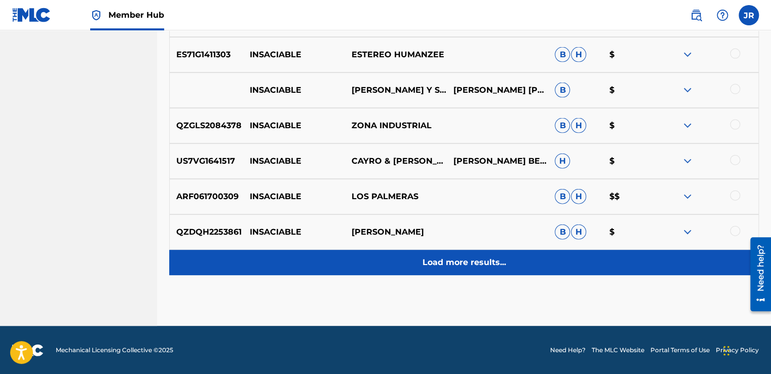
click at [460, 261] on p "Load more results..." at bounding box center [465, 262] width 84 height 12
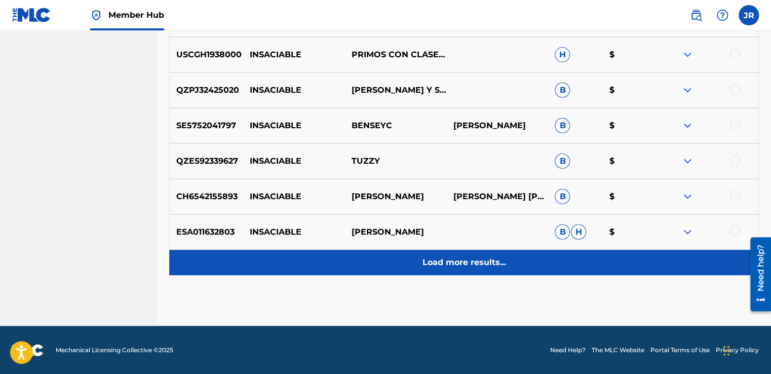
click at [453, 265] on p "Load more results..." at bounding box center [465, 262] width 84 height 12
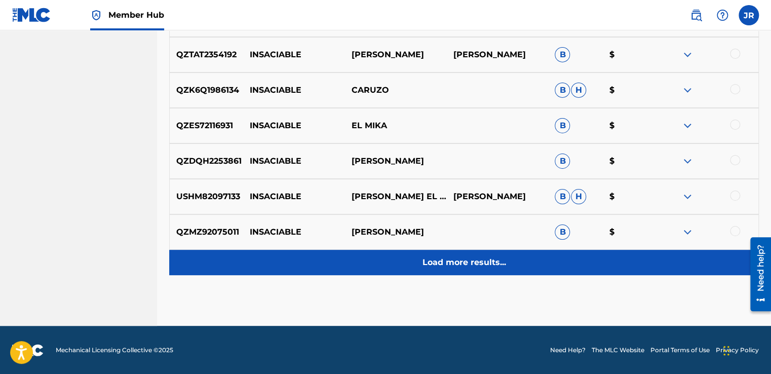
click at [454, 257] on p "Load more results..." at bounding box center [465, 262] width 84 height 12
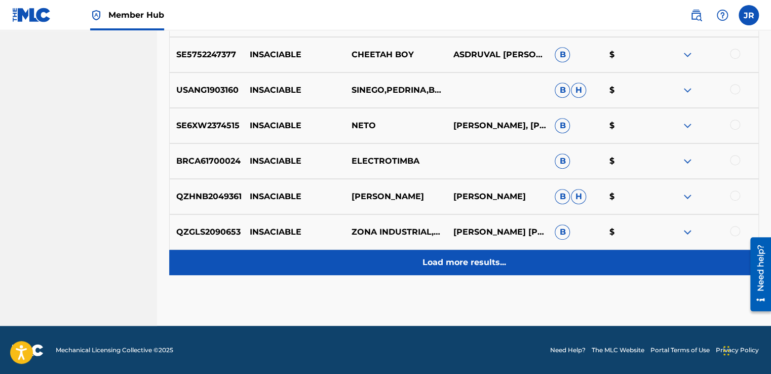
click at [446, 266] on p "Load more results..." at bounding box center [465, 262] width 84 height 12
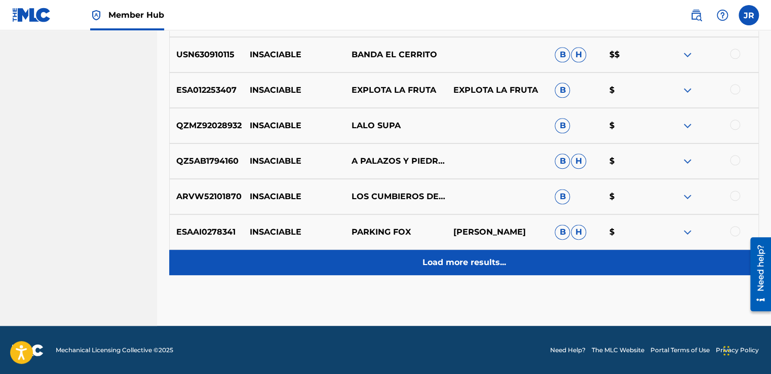
click at [445, 273] on div "Load more results..." at bounding box center [464, 262] width 590 height 25
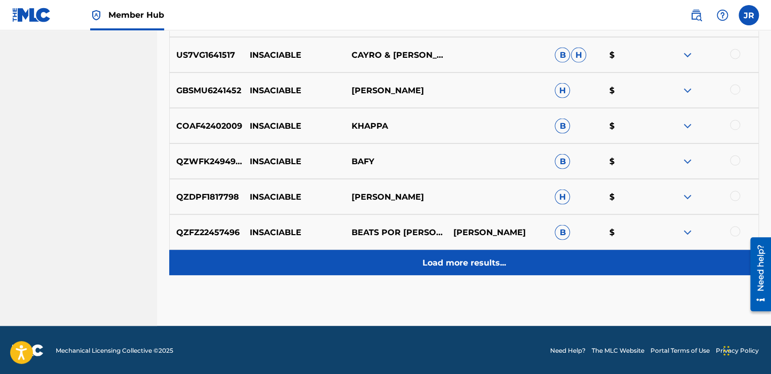
click at [446, 270] on div "Load more results..." at bounding box center [464, 262] width 590 height 25
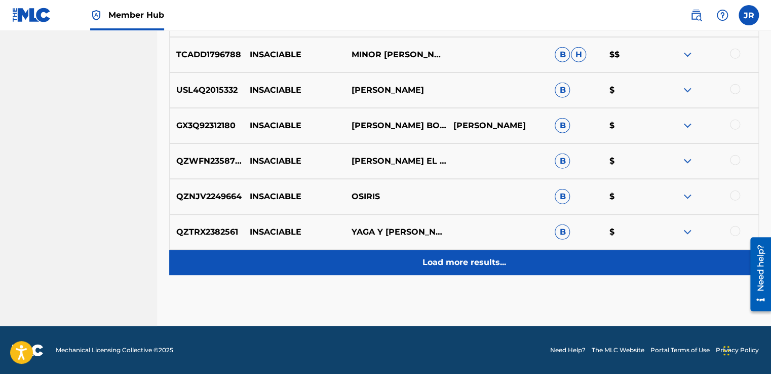
click at [462, 262] on p "Load more results..." at bounding box center [465, 262] width 84 height 12
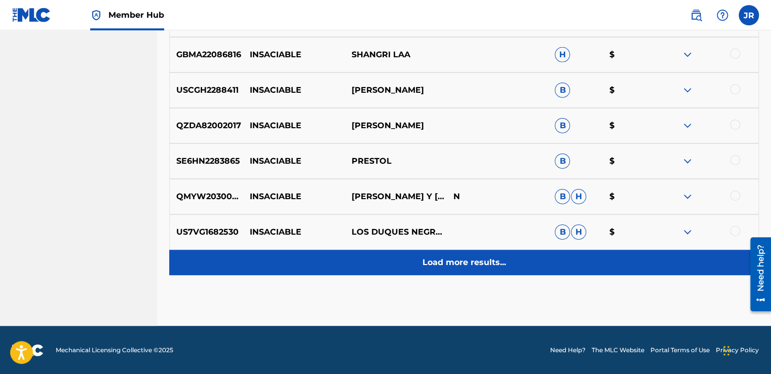
click at [462, 260] on p "Load more results..." at bounding box center [465, 262] width 84 height 12
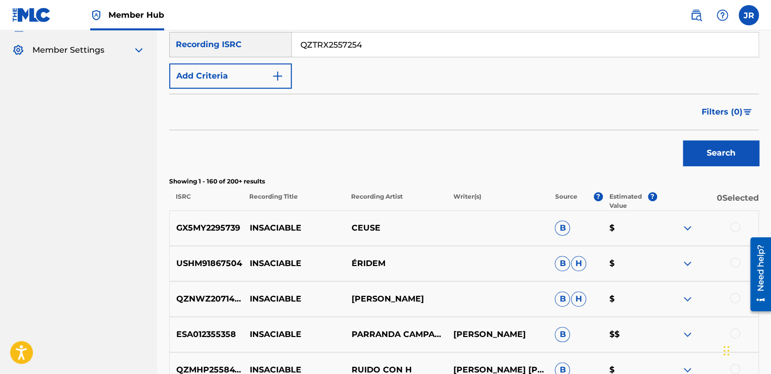
scroll to position [5473, 0]
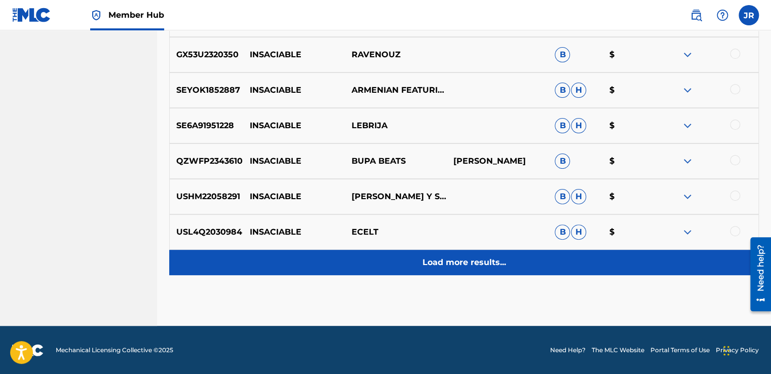
click at [447, 261] on p "Load more results..." at bounding box center [465, 262] width 84 height 12
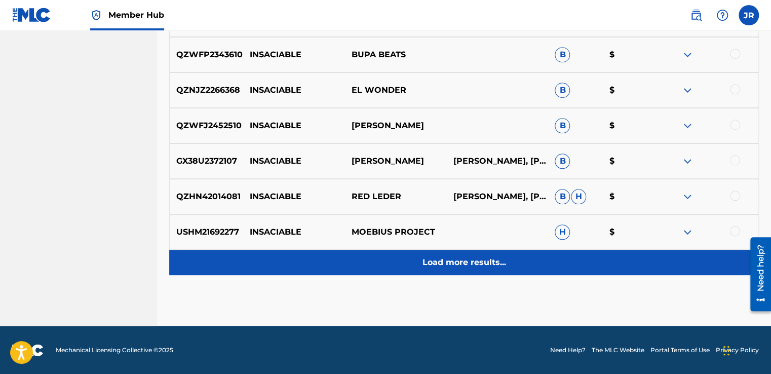
click at [436, 264] on p "Load more results..." at bounding box center [465, 262] width 84 height 12
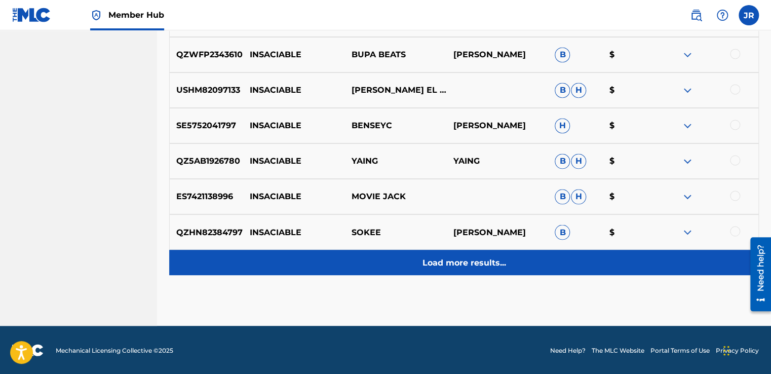
click at [454, 257] on p "Load more results..." at bounding box center [465, 262] width 84 height 12
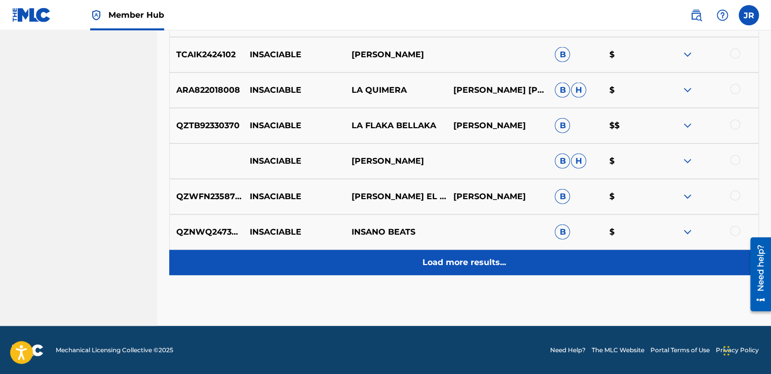
click at [459, 255] on div "Load more results..." at bounding box center [464, 262] width 590 height 25
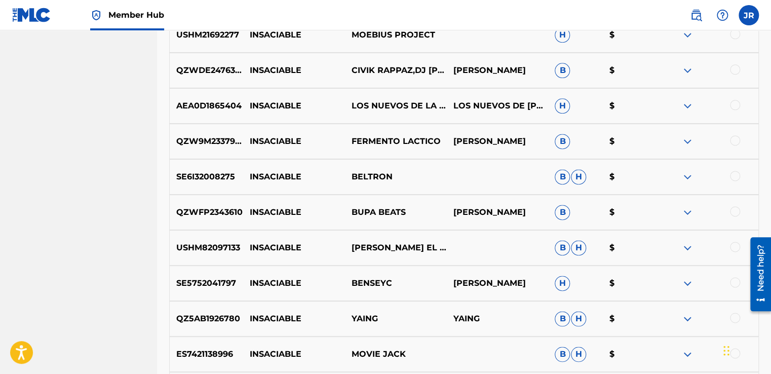
scroll to position [6259, 0]
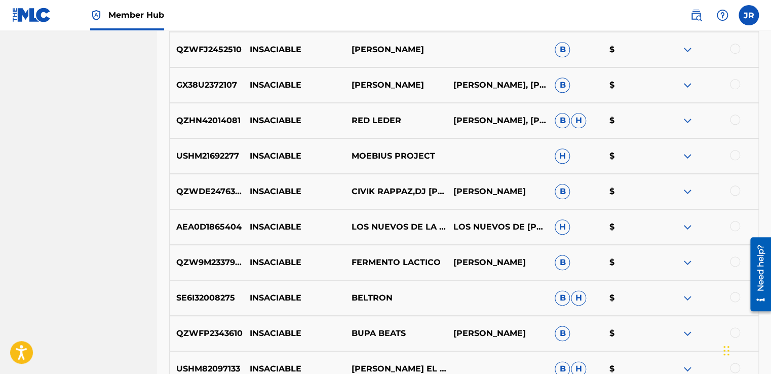
click at [460, 8] on nav "Member Hub JR JR [PERSON_NAME] [EMAIL_ADDRESS][DOMAIN_NAME] Notification Prefer…" at bounding box center [385, 15] width 771 height 30
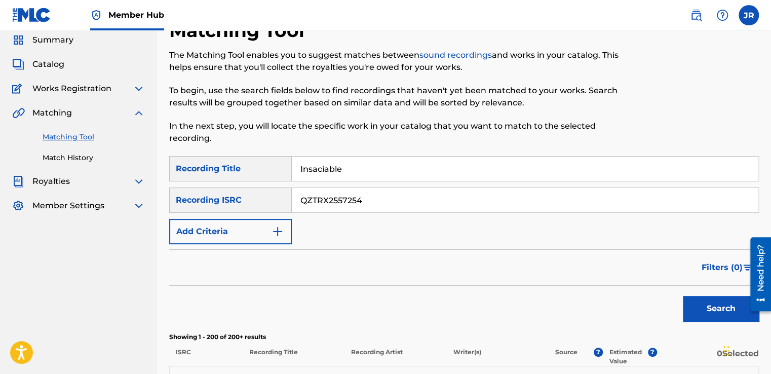
scroll to position [0, 0]
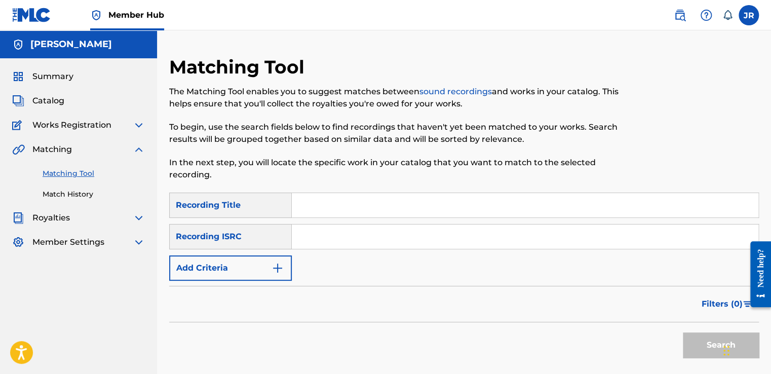
click at [141, 150] on img at bounding box center [139, 149] width 12 height 12
